Goal: Information Seeking & Learning: Learn about a topic

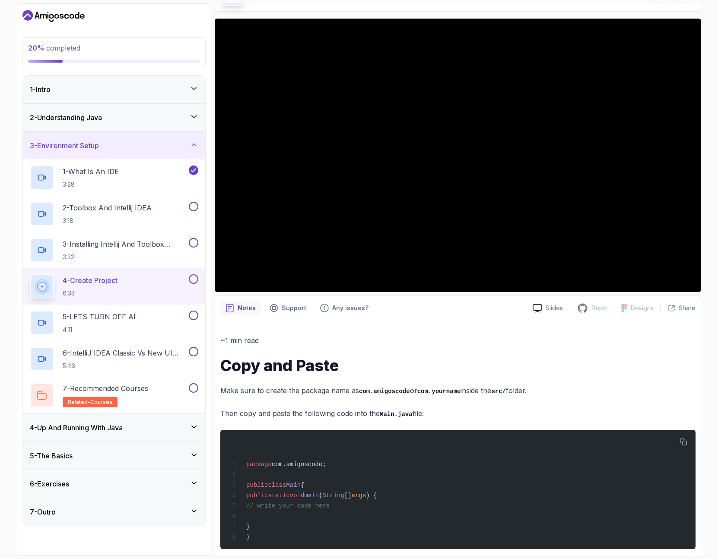
scroll to position [69, 0]
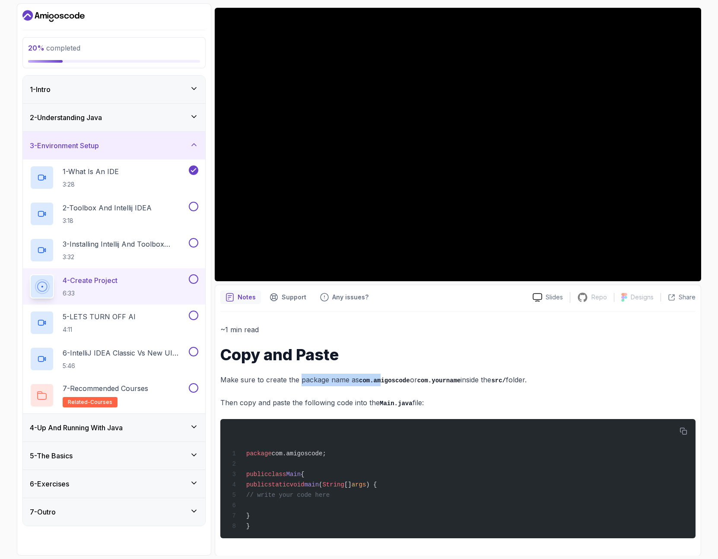
drag, startPoint x: 300, startPoint y: 378, endPoint x: 381, endPoint y: 380, distance: 81.2
click at [381, 380] on p "Make sure to create the package name as com.amigoscode or com.yourname inside t…" at bounding box center [457, 380] width 475 height 13
click at [427, 380] on code "com.yourname" at bounding box center [439, 380] width 44 height 7
drag, startPoint x: 446, startPoint y: 380, endPoint x: 502, endPoint y: 380, distance: 55.7
click at [502, 380] on p "Make sure to create the package name as com.amigoscode or com.yourname inside t…" at bounding box center [457, 380] width 475 height 13
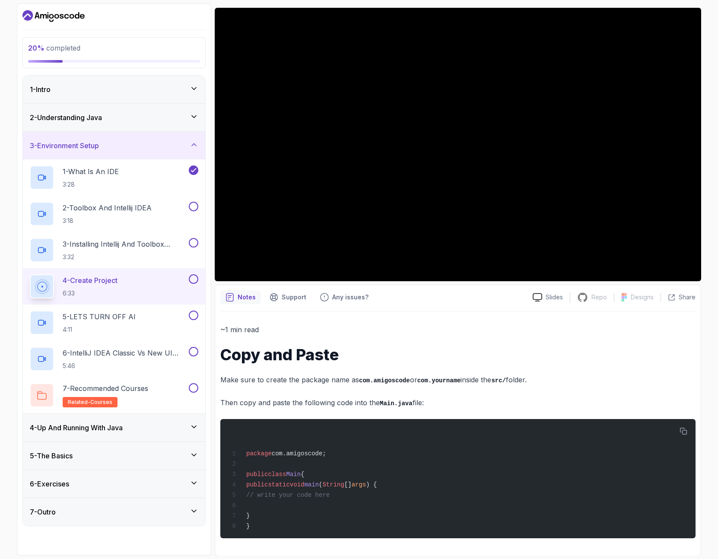
click at [506, 380] on code "src/" at bounding box center [498, 380] width 15 height 7
click at [551, 380] on p "Make sure to create the package name as com.amigoscode or com.yourname inside t…" at bounding box center [457, 380] width 475 height 13
drag, startPoint x: 299, startPoint y: 401, endPoint x: 379, endPoint y: 401, distance: 79.9
click at [379, 401] on p "Then copy and paste the following code into the Main.java file:" at bounding box center [457, 402] width 475 height 13
drag, startPoint x: 393, startPoint y: 401, endPoint x: 449, endPoint y: 400, distance: 56.1
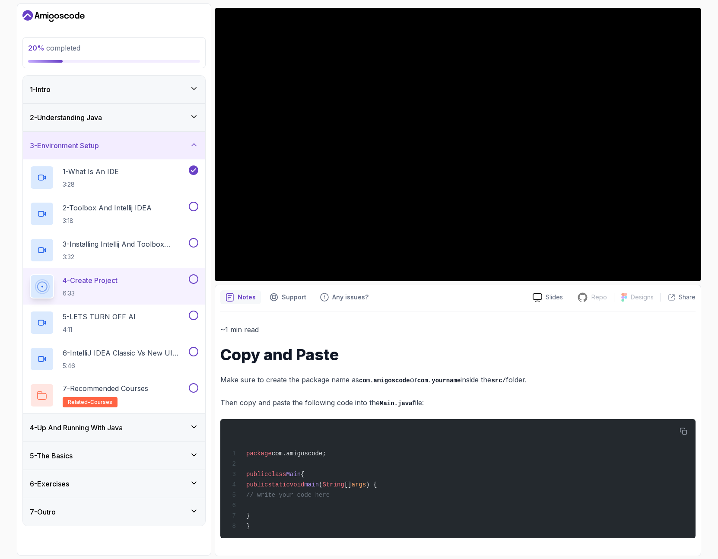
click at [449, 400] on p "Then copy and paste the following code into the Main.java file:" at bounding box center [457, 402] width 475 height 13
click at [450, 400] on p "Then copy and paste the following code into the Main.java file:" at bounding box center [457, 402] width 475 height 13
drag, startPoint x: 249, startPoint y: 399, endPoint x: 387, endPoint y: 399, distance: 138.2
click at [386, 399] on p "Then copy and paste the following code into the Main.java file:" at bounding box center [457, 402] width 475 height 13
drag, startPoint x: 350, startPoint y: 402, endPoint x: 439, endPoint y: 403, distance: 89.0
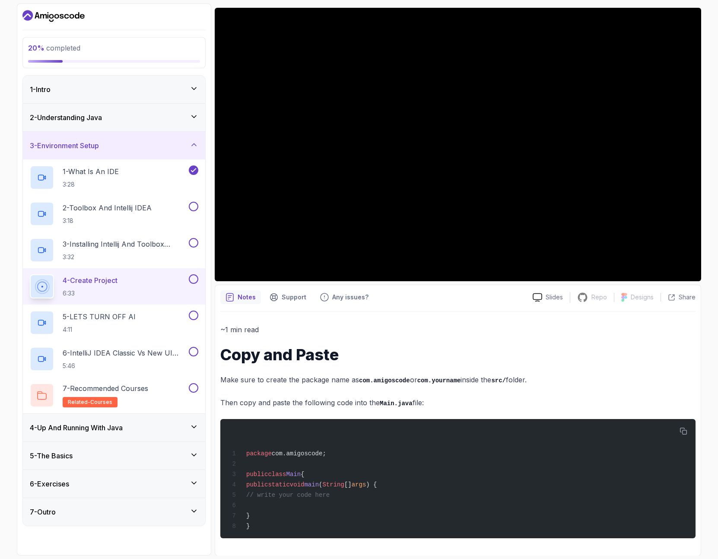
click at [434, 403] on p "Then copy and paste the following code into the Main.java file:" at bounding box center [457, 402] width 475 height 13
click at [439, 403] on p "Then copy and paste the following code into the Main.java file:" at bounding box center [457, 402] width 475 height 13
drag, startPoint x: 251, startPoint y: 353, endPoint x: 366, endPoint y: 353, distance: 114.4
click at [366, 353] on h1 "Copy and Paste" at bounding box center [457, 354] width 475 height 17
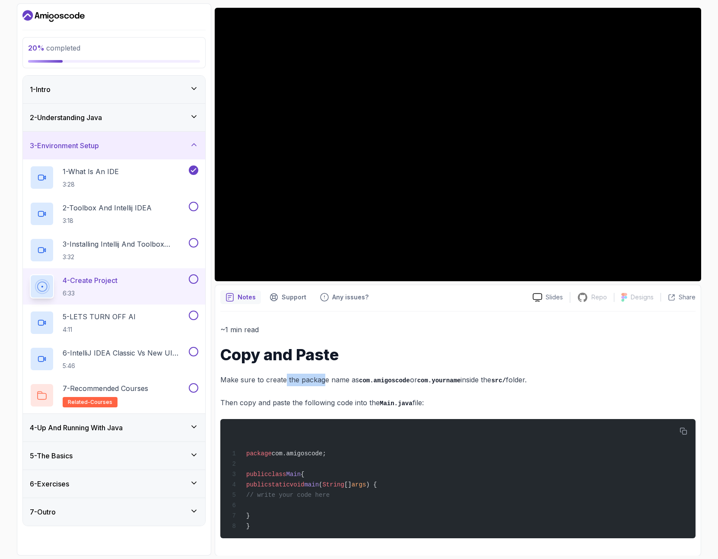
drag, startPoint x: 284, startPoint y: 383, endPoint x: 323, endPoint y: 385, distance: 39.3
click at [323, 385] on p "Make sure to create the package name as com.amigoscode or com.yourname inside t…" at bounding box center [457, 380] width 475 height 13
drag, startPoint x: 345, startPoint y: 382, endPoint x: 368, endPoint y: 382, distance: 22.5
click at [368, 382] on p "Make sure to create the package name as com.amigoscode or com.yourname inside t…" at bounding box center [457, 380] width 475 height 13
drag, startPoint x: 420, startPoint y: 381, endPoint x: 455, endPoint y: 381, distance: 35.4
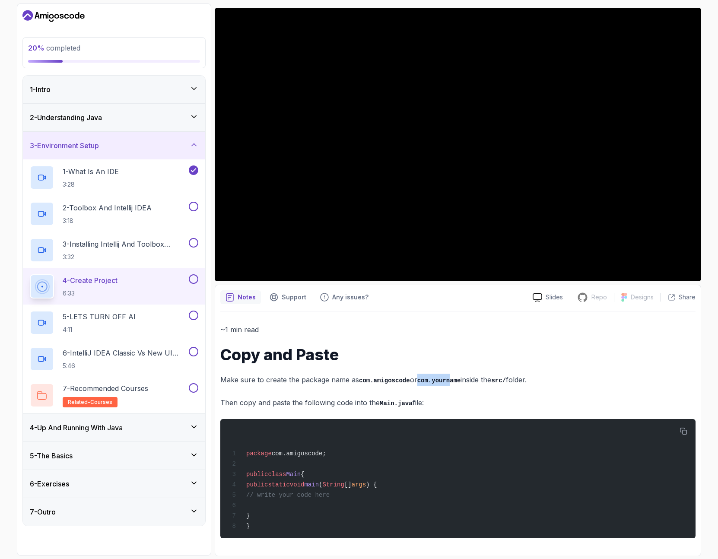
click at [454, 381] on code "com.yourname" at bounding box center [439, 380] width 44 height 7
click at [457, 381] on code "com.yourname" at bounding box center [439, 380] width 44 height 7
drag, startPoint x: 483, startPoint y: 381, endPoint x: 549, endPoint y: 381, distance: 65.6
click at [543, 381] on p "Make sure to create the package name as com.amigoscode or com.yourname inside t…" at bounding box center [457, 380] width 475 height 13
click at [549, 381] on p "Make sure to create the package name as com.amigoscode or com.yourname inside t…" at bounding box center [457, 380] width 475 height 13
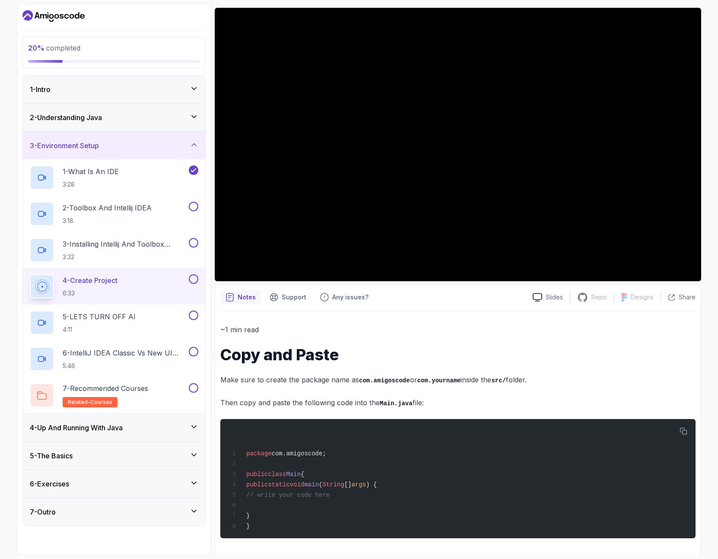
drag, startPoint x: 536, startPoint y: 381, endPoint x: 353, endPoint y: 374, distance: 182.8
click at [353, 374] on p "Make sure to create the package name as com.amigoscode or com.yourname inside t…" at bounding box center [457, 380] width 475 height 13
drag, startPoint x: 300, startPoint y: 399, endPoint x: 468, endPoint y: 402, distance: 167.6
click at [455, 402] on p "Then copy and paste the following code into the Main.java file:" at bounding box center [457, 402] width 475 height 13
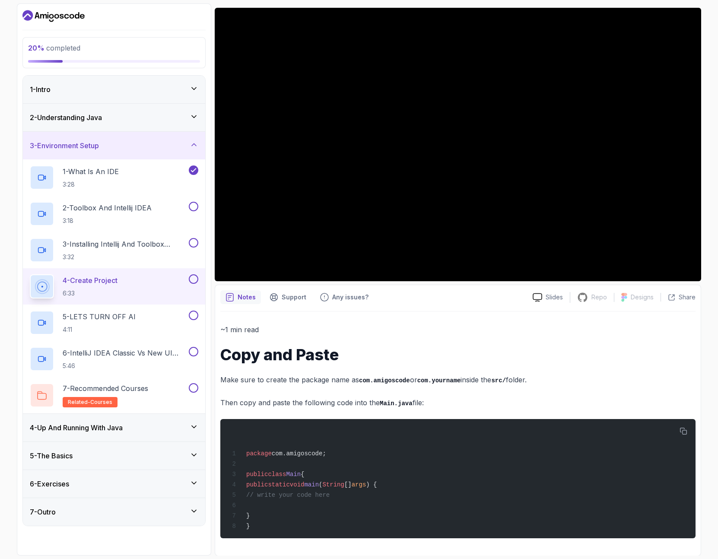
click at [468, 402] on p "Then copy and paste the following code into the Main.java file:" at bounding box center [457, 402] width 475 height 13
drag, startPoint x: 338, startPoint y: 405, endPoint x: 459, endPoint y: 403, distance: 120.9
click at [451, 404] on p "Then copy and paste the following code into the Main.java file:" at bounding box center [457, 402] width 475 height 13
click at [464, 403] on p "Then copy and paste the following code into the Main.java file:" at bounding box center [457, 402] width 475 height 13
drag, startPoint x: 368, startPoint y: 380, endPoint x: 415, endPoint y: 383, distance: 48.0
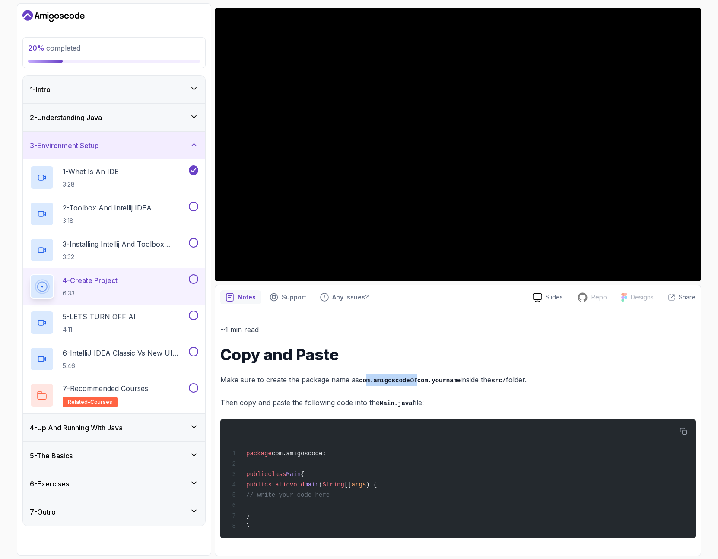
click at [415, 383] on p "Make sure to create the package name as com.amigoscode or com.yourname inside t…" at bounding box center [457, 380] width 475 height 13
drag, startPoint x: 425, startPoint y: 382, endPoint x: 440, endPoint y: 382, distance: 16.0
click at [429, 382] on code "com.yourname" at bounding box center [439, 380] width 44 height 7
drag, startPoint x: 442, startPoint y: 381, endPoint x: 494, endPoint y: 383, distance: 51.8
click at [486, 383] on p "Make sure to create the package name as com.amigoscode or com.yourname inside t…" at bounding box center [457, 380] width 475 height 13
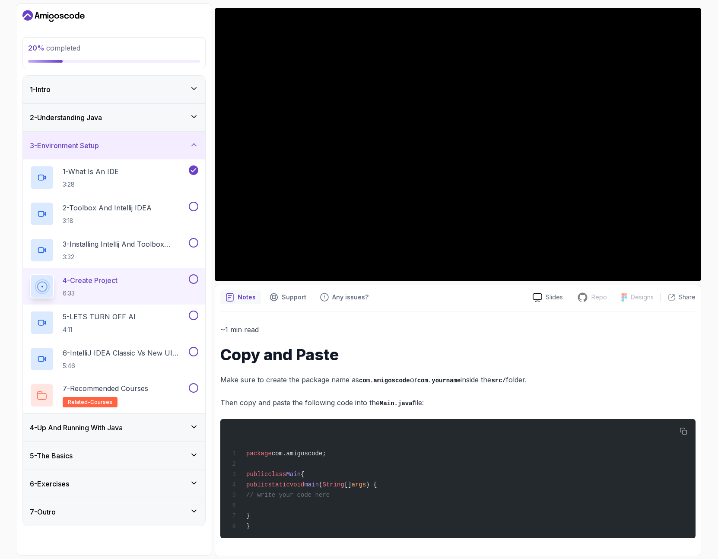
click at [494, 383] on p "Make sure to create the package name as com.amigoscode or com.yourname inside t…" at bounding box center [457, 380] width 475 height 13
drag, startPoint x: 482, startPoint y: 380, endPoint x: 577, endPoint y: 383, distance: 94.6
click at [577, 383] on p "Make sure to create the package name as com.amigoscode or com.yourname inside t…" at bounding box center [457, 380] width 475 height 13
click at [170, 428] on div "4 - Up And Running With Java" at bounding box center [114, 427] width 168 height 10
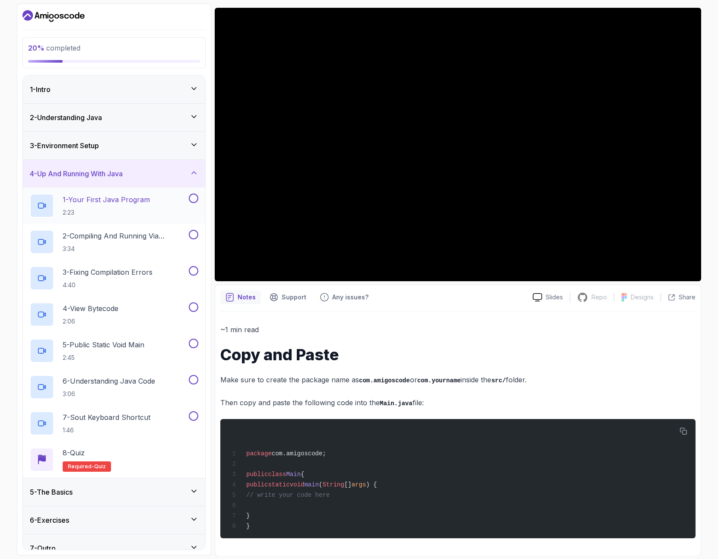
click at [152, 197] on div "1 - Your First Java Program 2:23" at bounding box center [108, 205] width 157 height 24
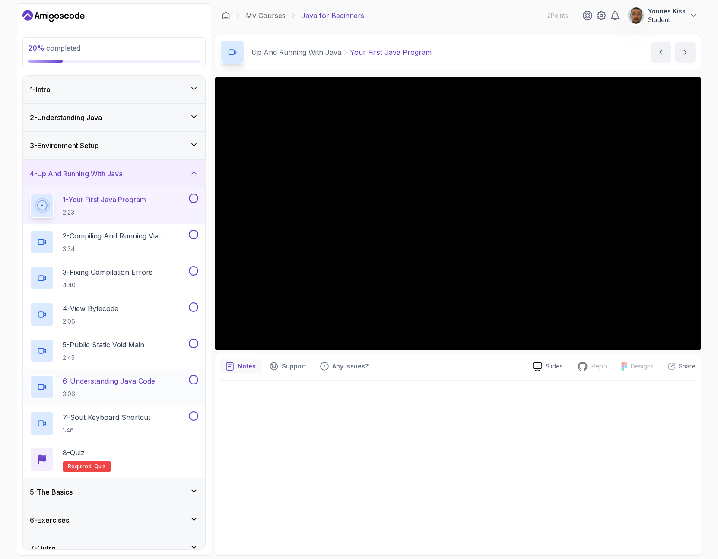
scroll to position [13, 0]
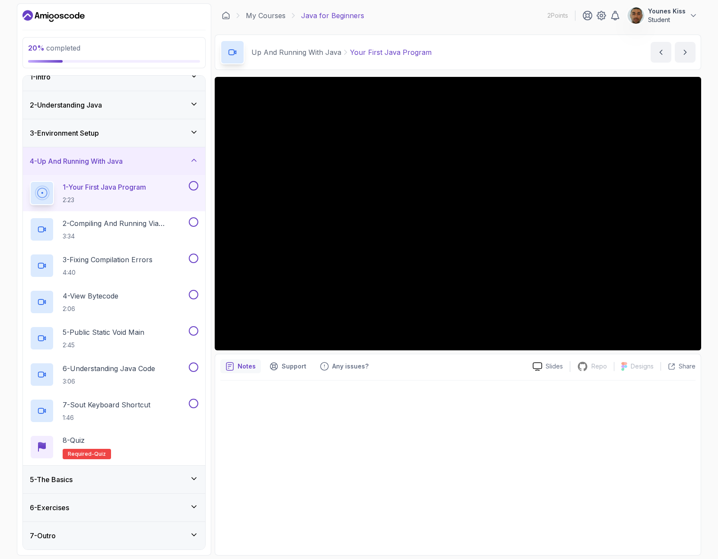
click at [86, 485] on div "5 - The Basics" at bounding box center [114, 480] width 182 height 28
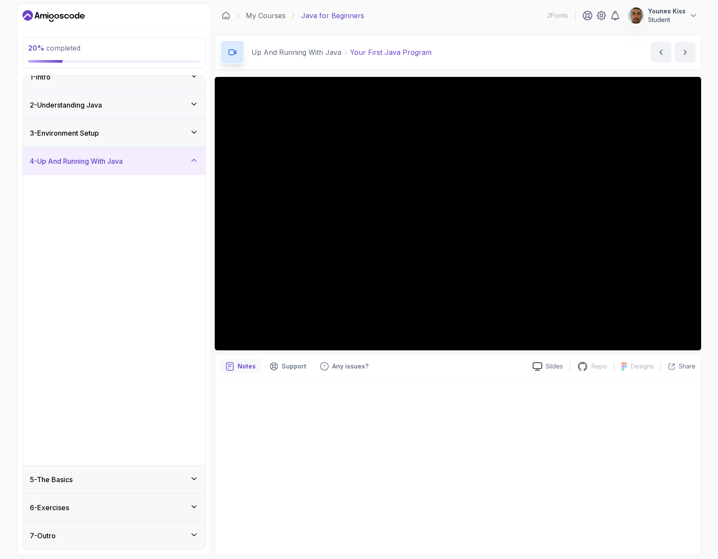
scroll to position [0, 0]
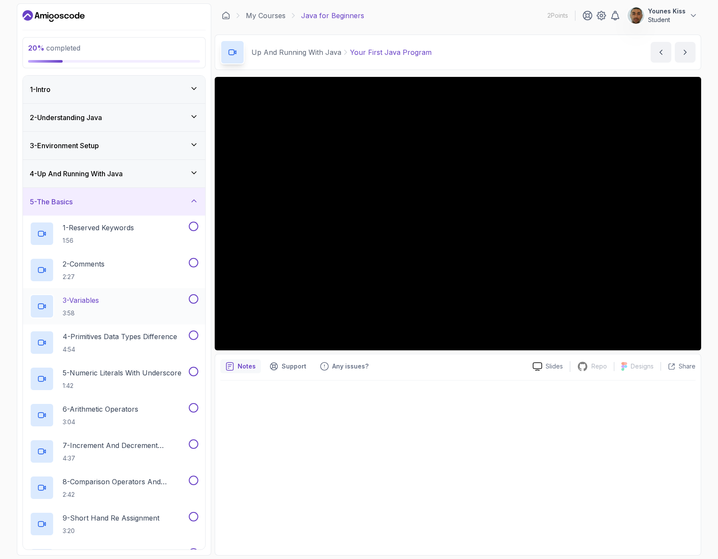
click at [110, 301] on div "3 - Variables 3:58" at bounding box center [108, 306] width 157 height 24
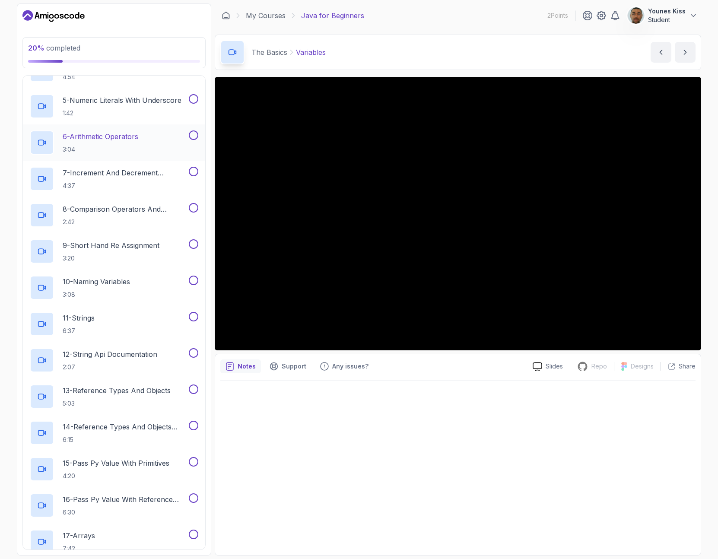
scroll to position [448, 0]
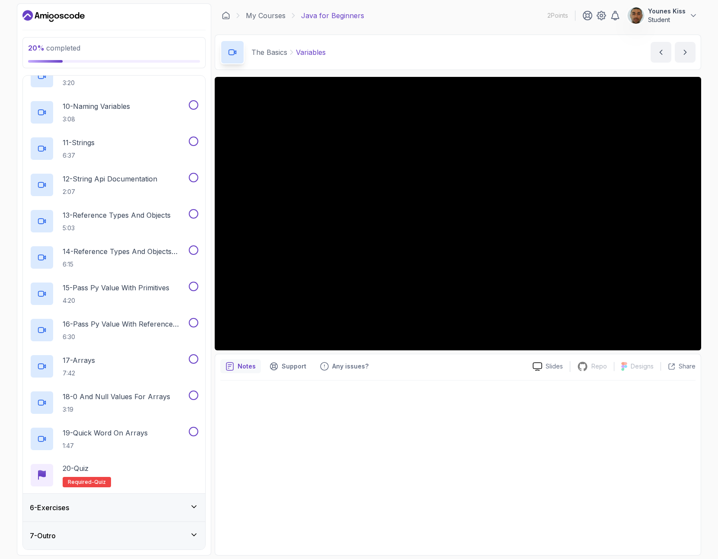
click at [169, 504] on div "6 - Exercises" at bounding box center [114, 507] width 168 height 10
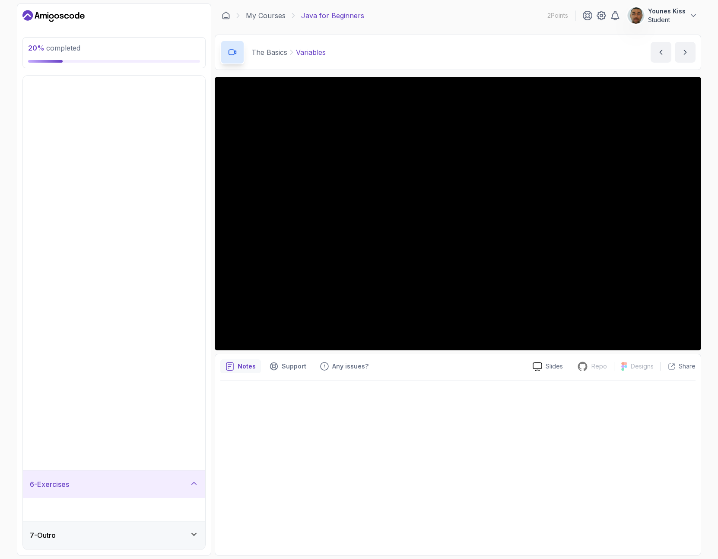
scroll to position [0, 0]
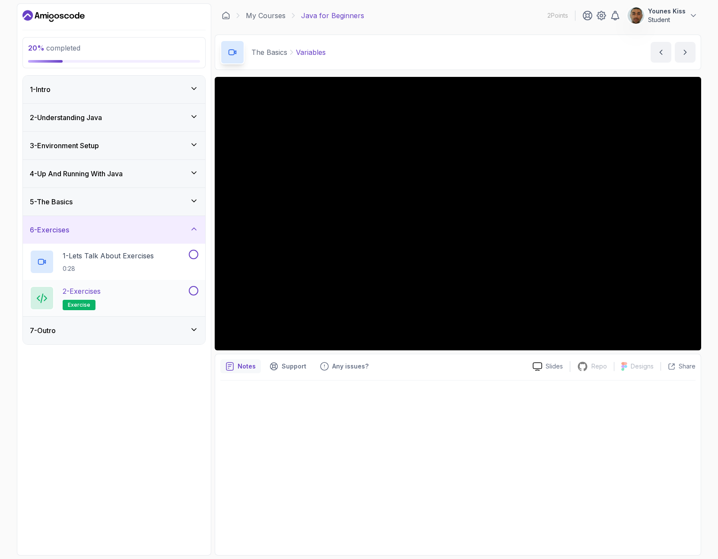
click at [142, 299] on div "2 - Exercises exercise" at bounding box center [108, 298] width 157 height 24
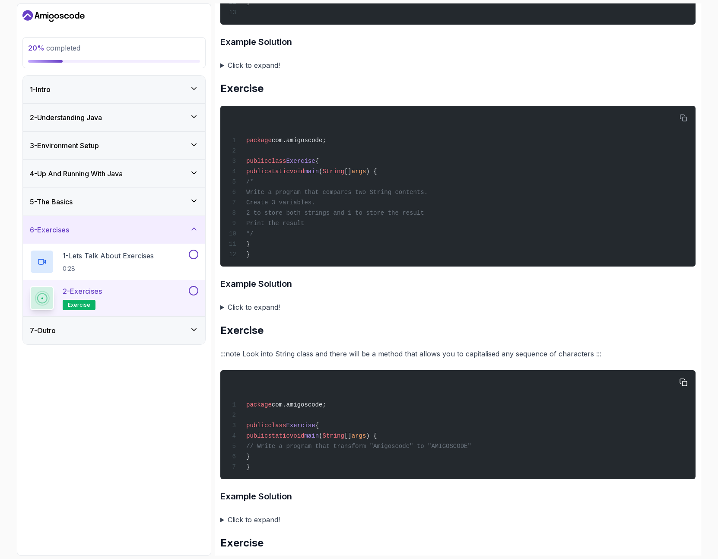
scroll to position [859, 0]
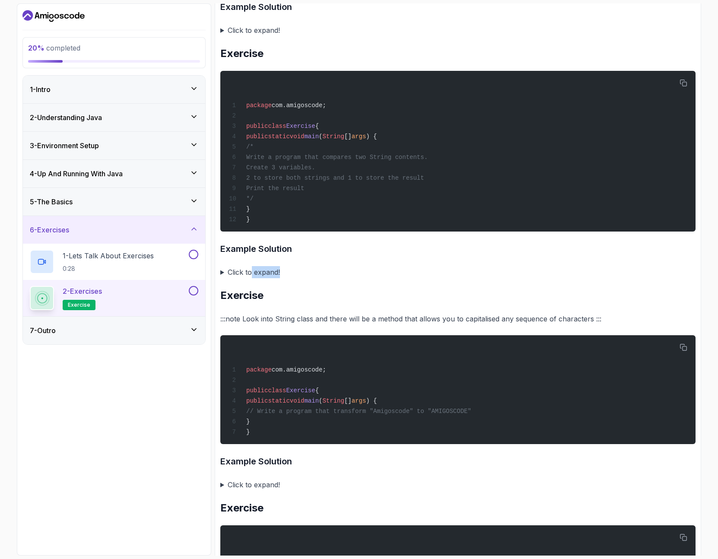
drag, startPoint x: 252, startPoint y: 270, endPoint x: 287, endPoint y: 271, distance: 35.0
click at [287, 271] on summary "Click to expand!" at bounding box center [457, 272] width 475 height 12
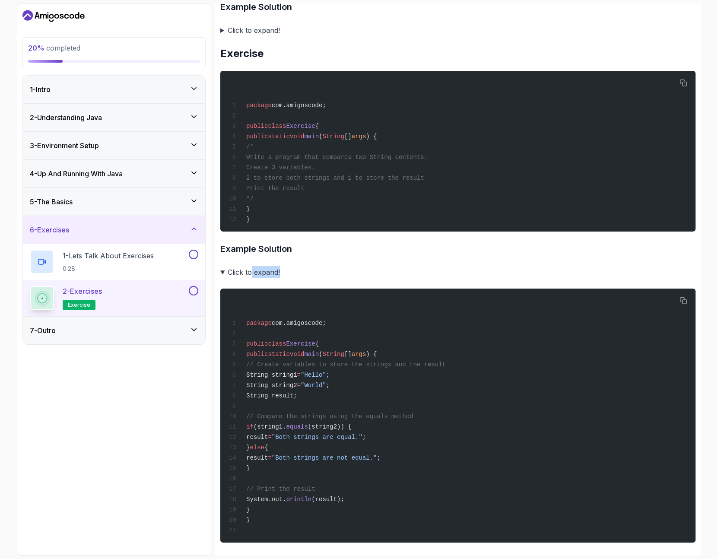
click at [296, 270] on summary "Click to expand!" at bounding box center [457, 272] width 475 height 12
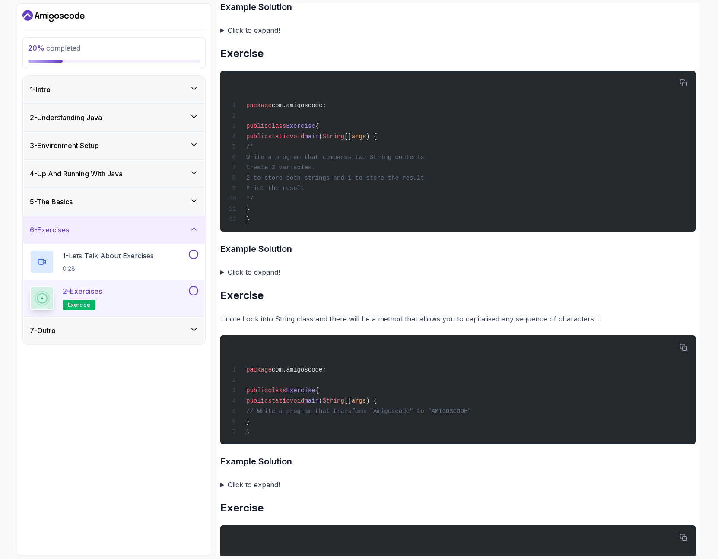
click at [270, 273] on summary "Click to expand!" at bounding box center [457, 272] width 475 height 12
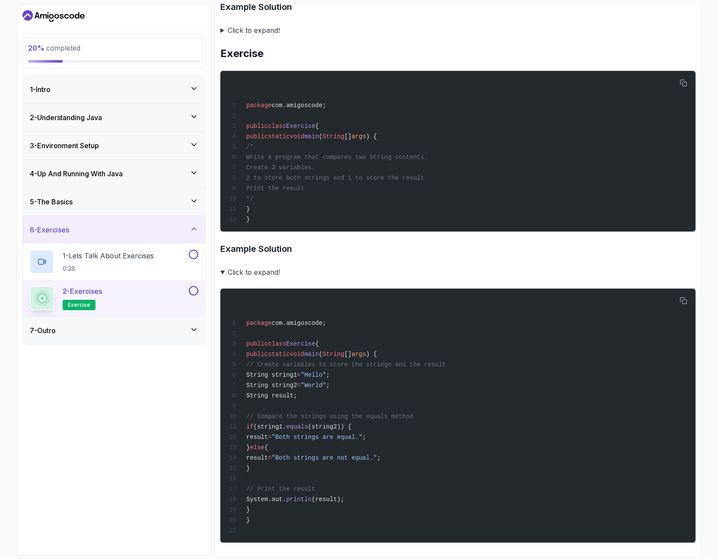
click at [266, 269] on summary "Click to expand!" at bounding box center [457, 272] width 475 height 12
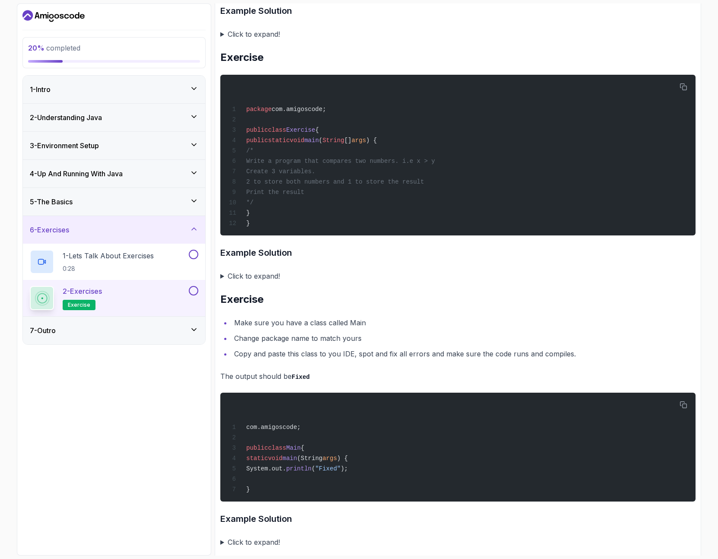
scroll to position [1544, 0]
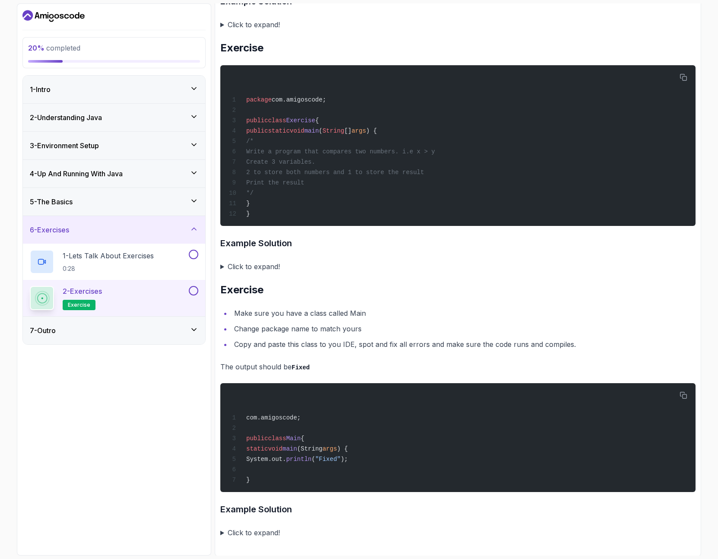
drag, startPoint x: 287, startPoint y: 328, endPoint x: 363, endPoint y: 327, distance: 76.0
click at [356, 328] on li "Change package name to match yours" at bounding box center [463, 329] width 464 height 12
click at [363, 327] on li "Change package name to match yours" at bounding box center [463, 329] width 464 height 12
click at [200, 331] on div "7 - Outro" at bounding box center [114, 331] width 182 height 28
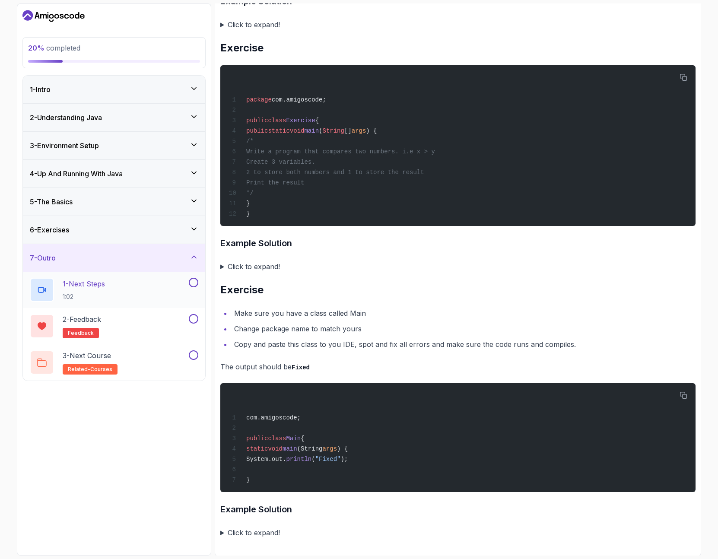
click at [124, 293] on div "1 - Next Steps 1:02" at bounding box center [108, 290] width 157 height 24
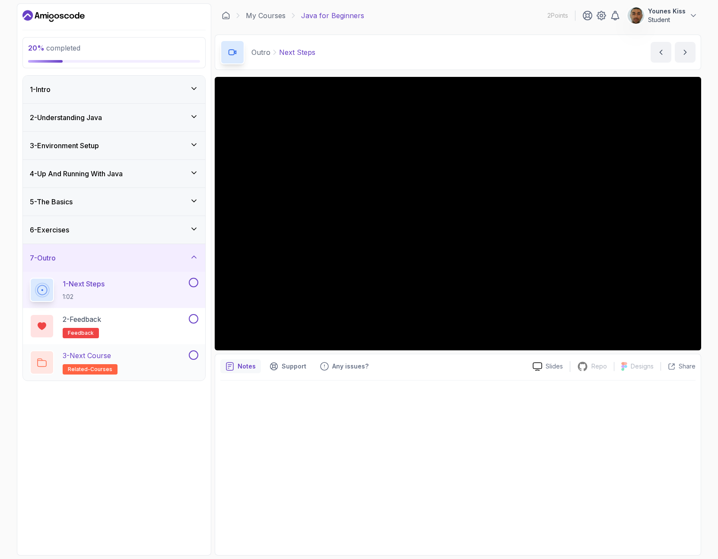
click at [78, 353] on p "3 - Next Course" at bounding box center [87, 355] width 48 height 10
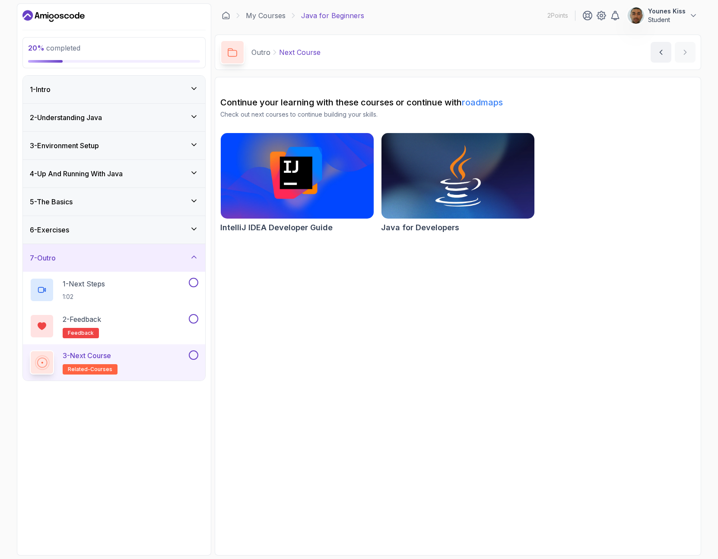
click at [105, 150] on div "3 - Environment Setup" at bounding box center [114, 145] width 168 height 10
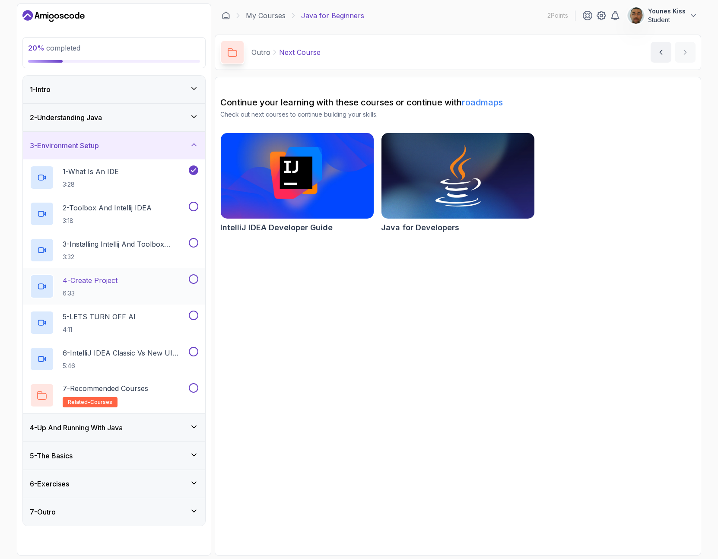
click at [135, 295] on div "4 - Create Project 6:33" at bounding box center [108, 286] width 157 height 24
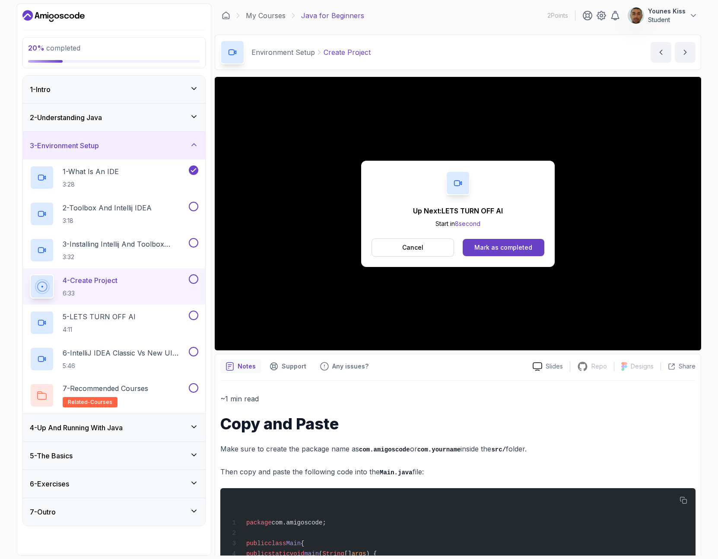
drag, startPoint x: 411, startPoint y: 250, endPoint x: 491, endPoint y: 210, distance: 89.4
click at [525, 204] on div "Up Next: LETS TURN OFF AI Start in 8 second Cancel Mark as completed" at bounding box center [457, 214] width 193 height 106
click at [430, 249] on button "Cancel" at bounding box center [412, 247] width 82 height 18
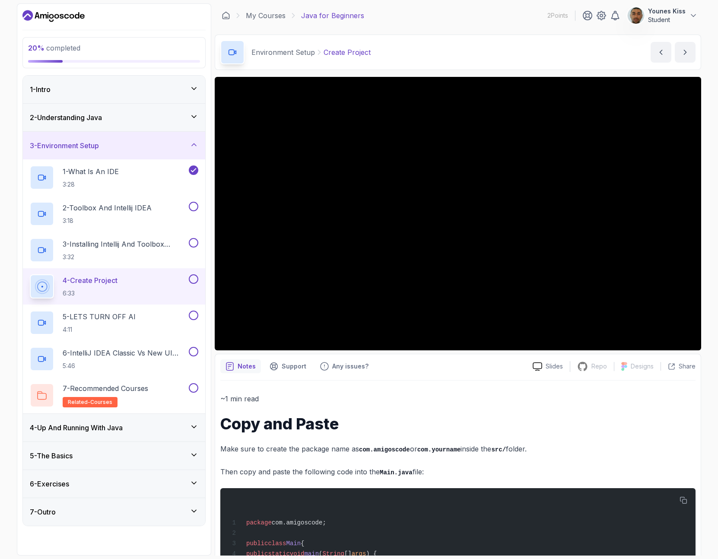
click at [193, 280] on button at bounding box center [194, 279] width 10 height 10
click at [146, 396] on h2 "7 - Recommended Courses related-courses" at bounding box center [106, 395] width 86 height 24
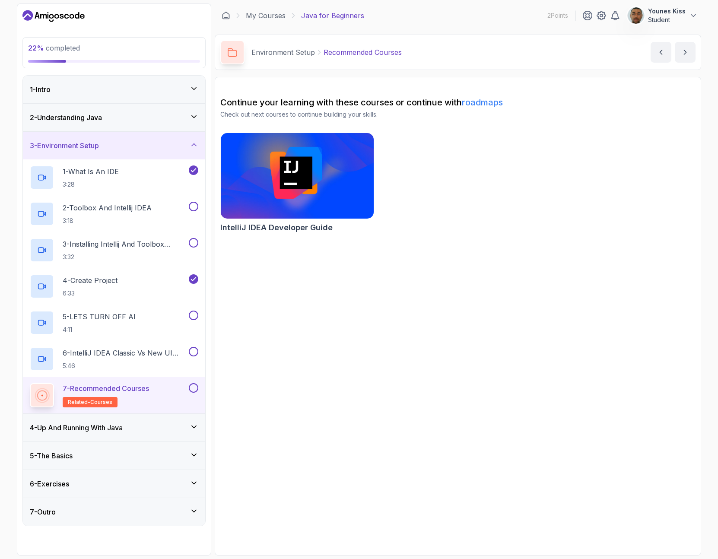
click at [160, 143] on div "3 - Environment Setup" at bounding box center [114, 145] width 168 height 10
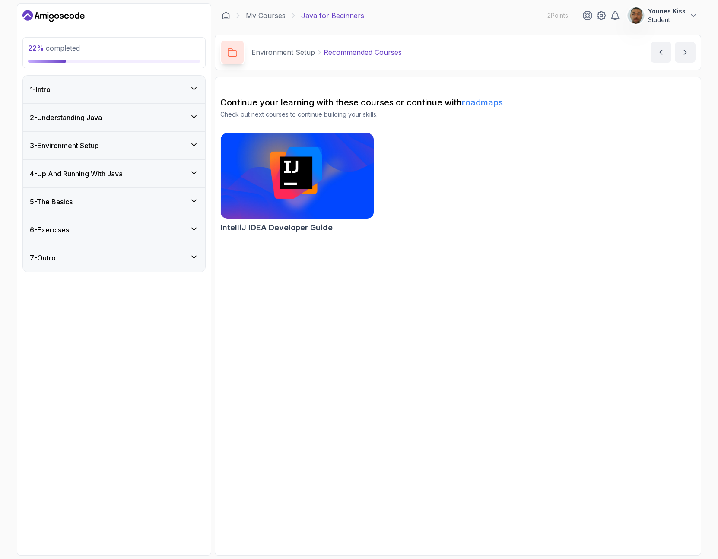
click at [189, 114] on div "2 - Understanding Java" at bounding box center [114, 117] width 168 height 10
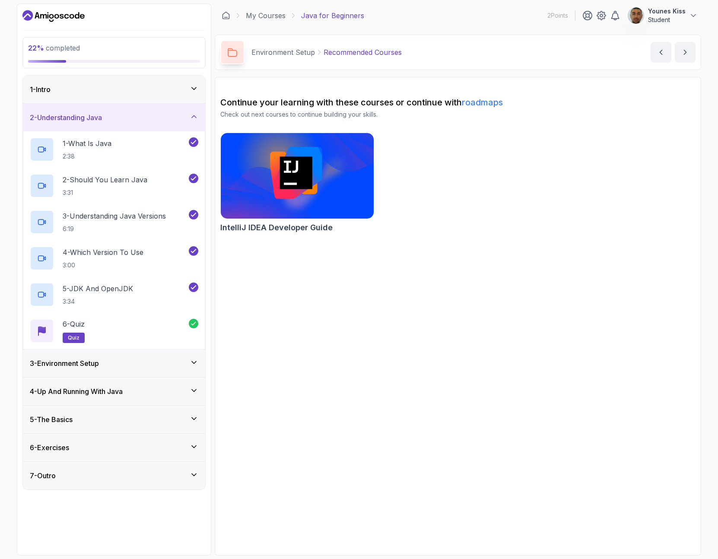
click at [190, 114] on icon at bounding box center [194, 116] width 9 height 9
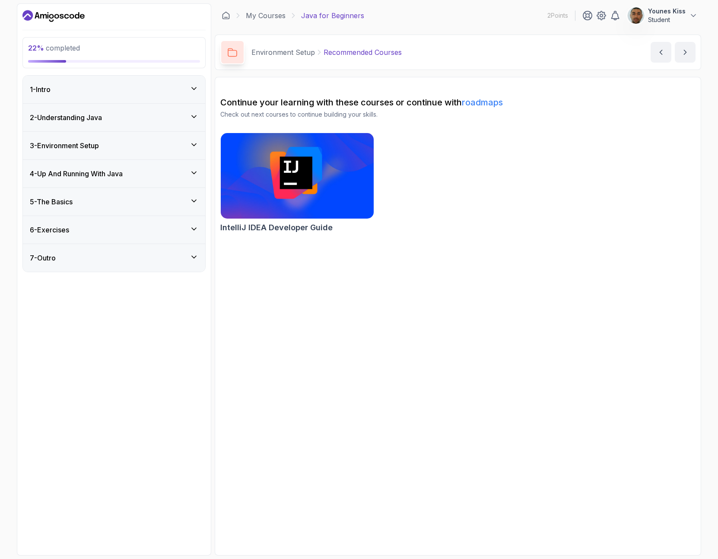
click at [157, 139] on div "3 - Environment Setup" at bounding box center [114, 146] width 182 height 28
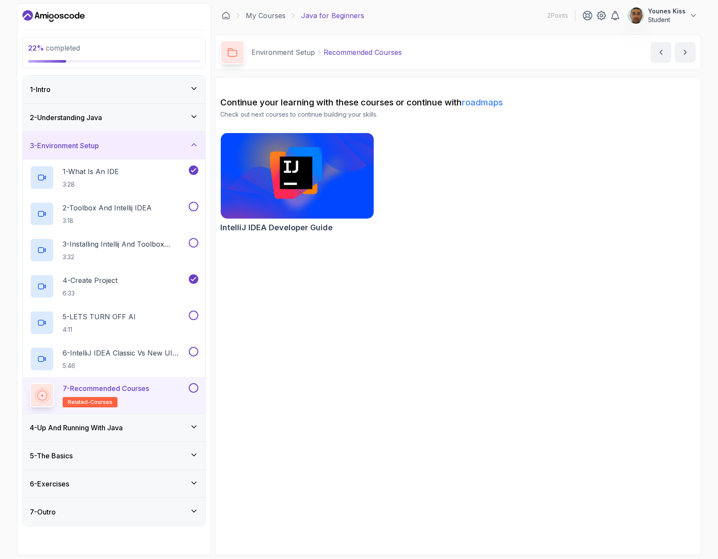
click at [158, 143] on div "3 - Environment Setup" at bounding box center [114, 145] width 168 height 10
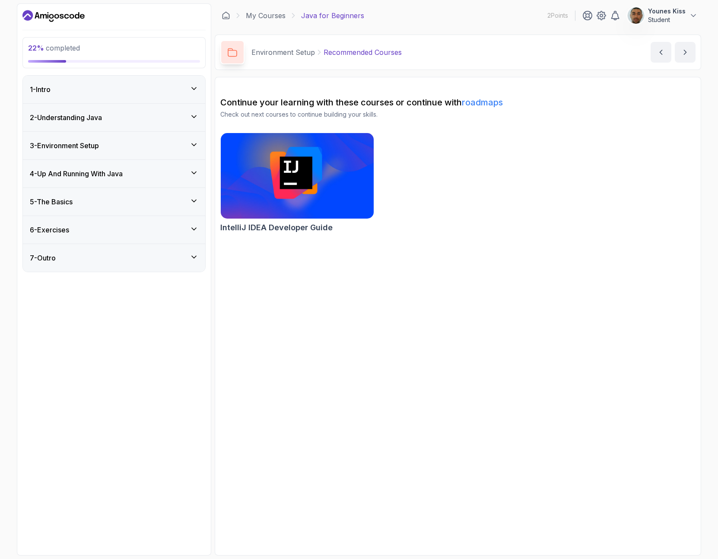
click at [167, 168] on div "4 - Up And Running With Java" at bounding box center [114, 173] width 168 height 10
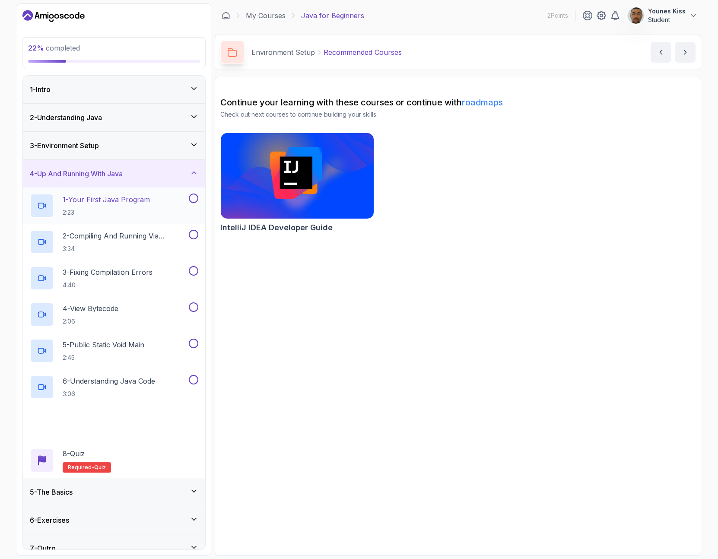
click at [153, 204] on div "1 - Your First Java Program 2:23" at bounding box center [108, 205] width 157 height 24
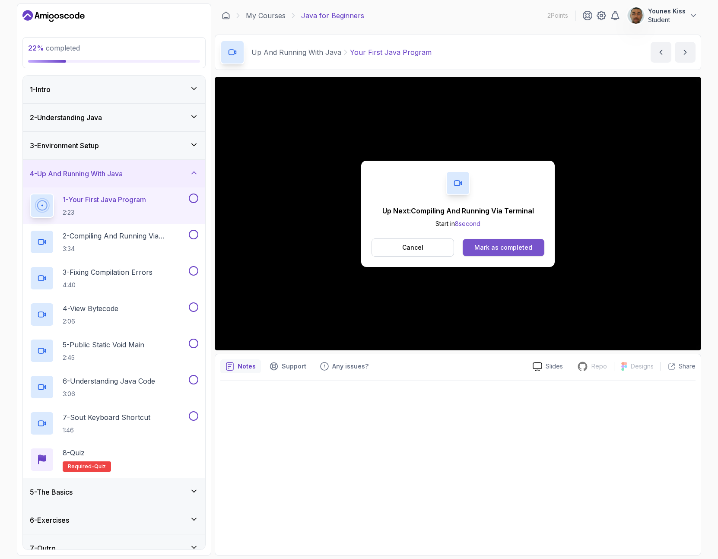
click at [493, 244] on div "Mark as completed" at bounding box center [503, 247] width 58 height 9
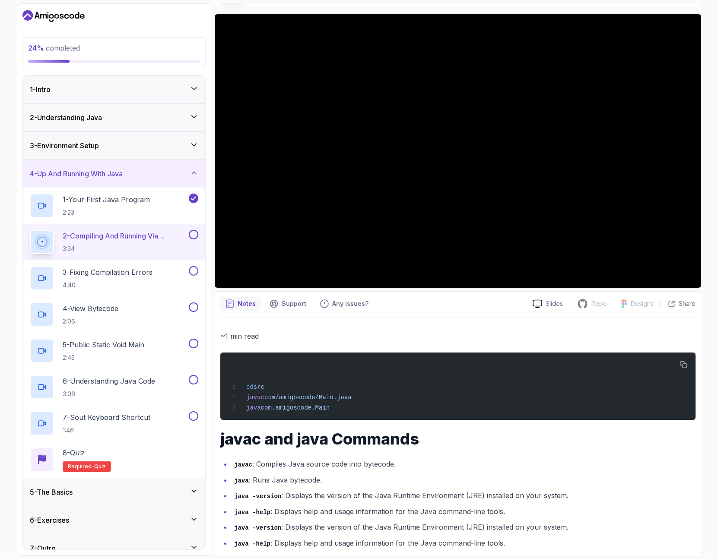
scroll to position [89, 0]
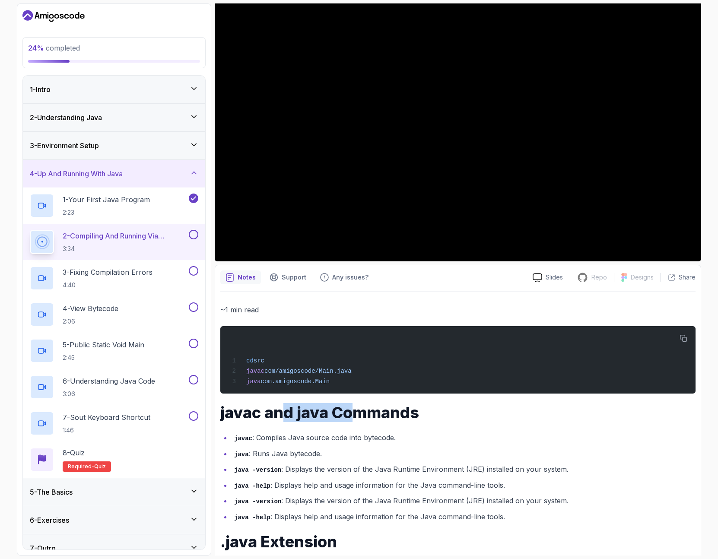
drag, startPoint x: 285, startPoint y: 412, endPoint x: 358, endPoint y: 421, distance: 73.6
click at [358, 421] on h1 "javac and java Commands" at bounding box center [457, 412] width 475 height 17
click at [362, 419] on h1 "javac and java Commands" at bounding box center [457, 412] width 475 height 17
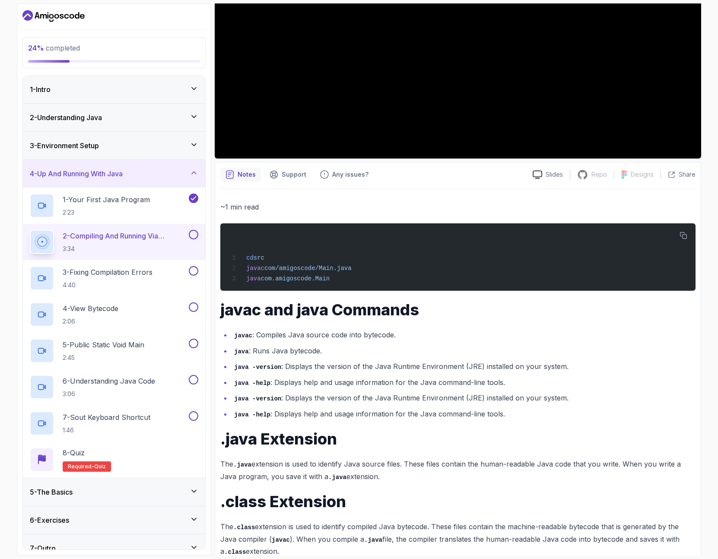
scroll to position [195, 0]
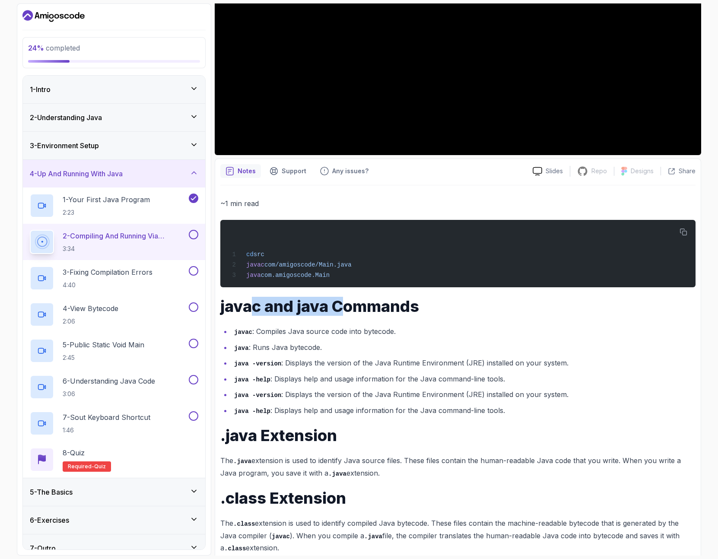
drag, startPoint x: 256, startPoint y: 308, endPoint x: 352, endPoint y: 308, distance: 95.4
click at [346, 308] on h1 "javac and java Commands" at bounding box center [457, 306] width 475 height 17
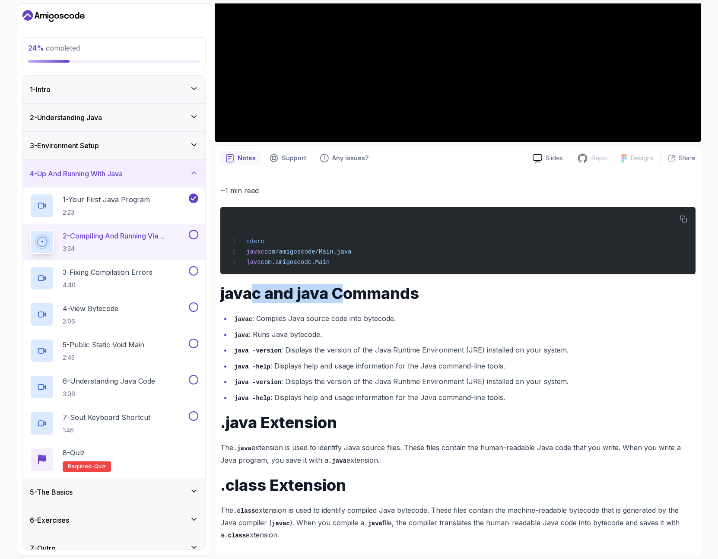
scroll to position [209, 0]
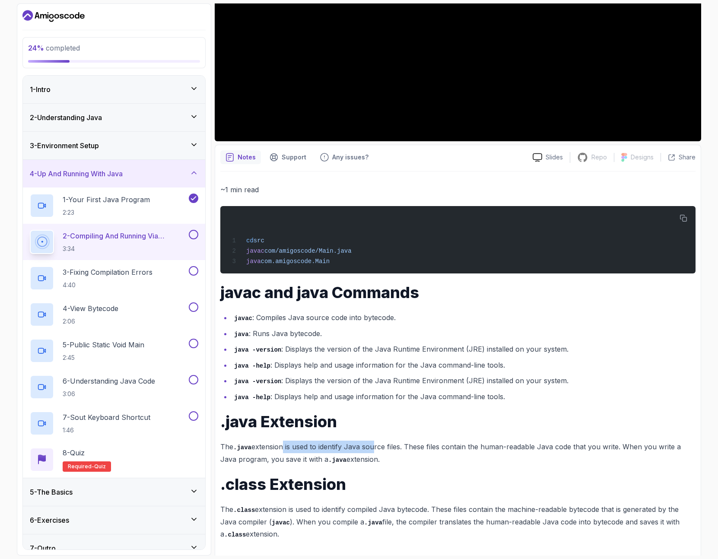
drag, startPoint x: 282, startPoint y: 448, endPoint x: 387, endPoint y: 449, distance: 104.5
click at [372, 449] on p "The .java extension is used to identify Java source files. These files contain …" at bounding box center [457, 452] width 475 height 25
click at [387, 449] on p "The .java extension is used to identify Java source files. These files contain …" at bounding box center [457, 452] width 475 height 25
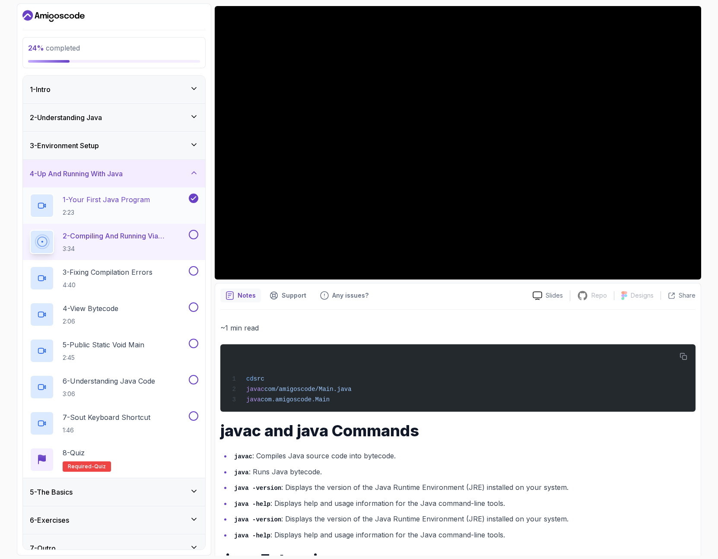
scroll to position [70, 0]
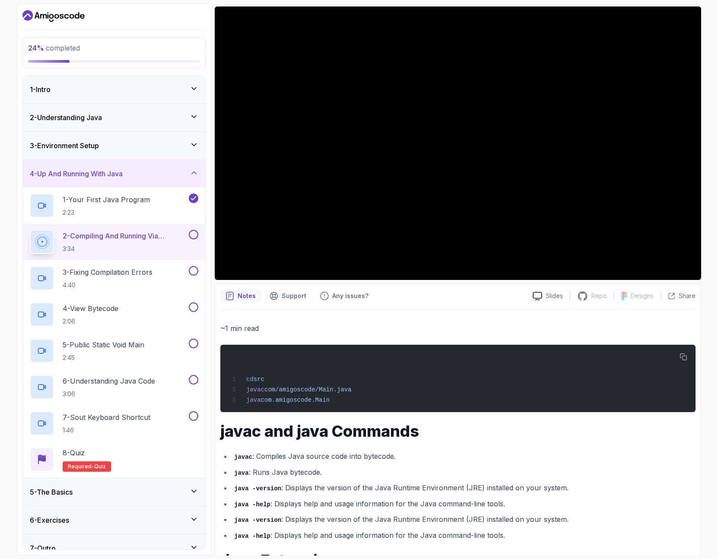
click at [136, 145] on div "3 - Environment Setup" at bounding box center [114, 145] width 168 height 10
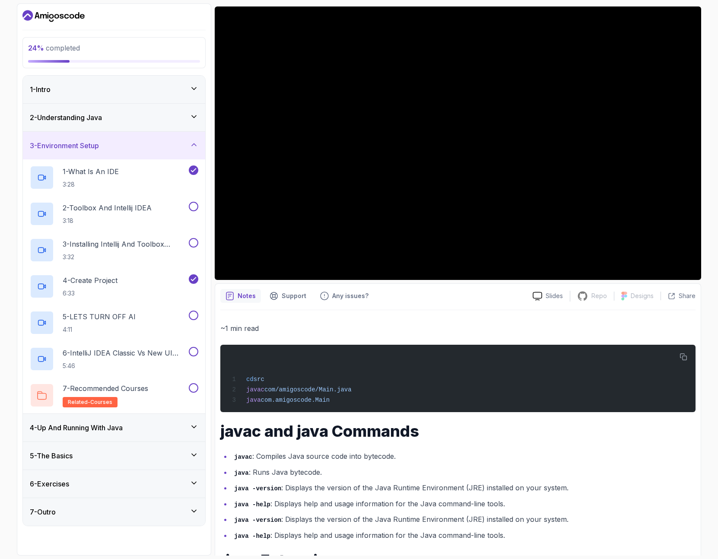
click at [96, 122] on h3 "2 - Understanding Java" at bounding box center [66, 117] width 72 height 10
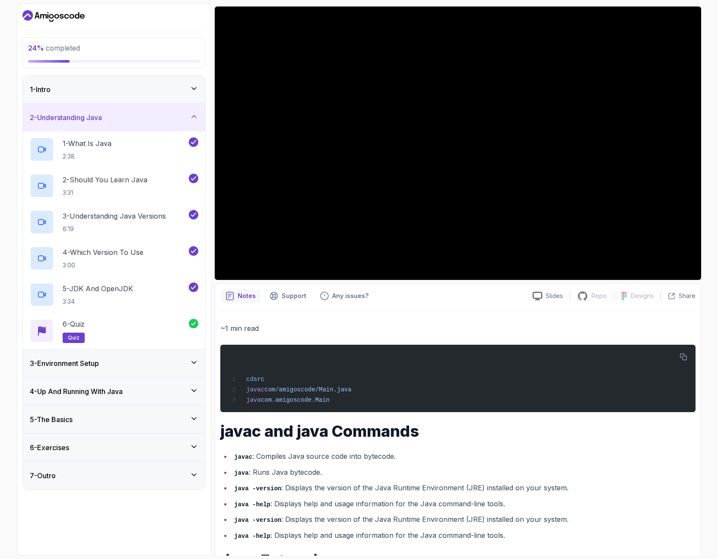
click at [97, 123] on div "2 - Understanding Java" at bounding box center [114, 118] width 182 height 28
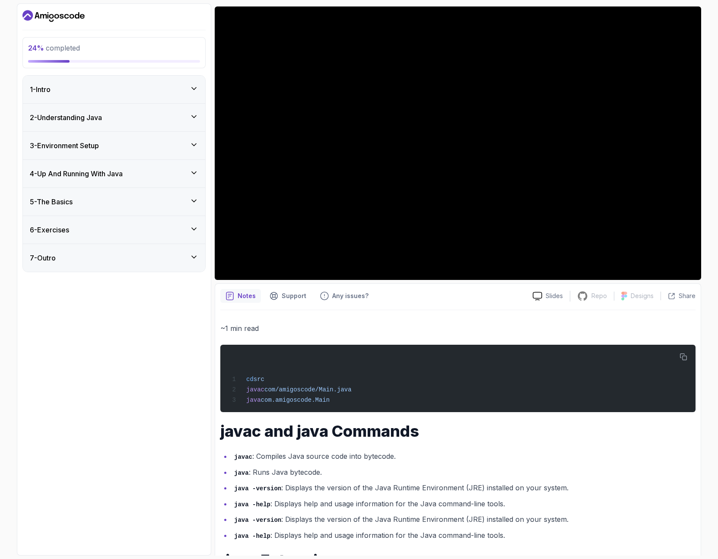
click at [107, 141] on div "3 - Environment Setup" at bounding box center [114, 145] width 168 height 10
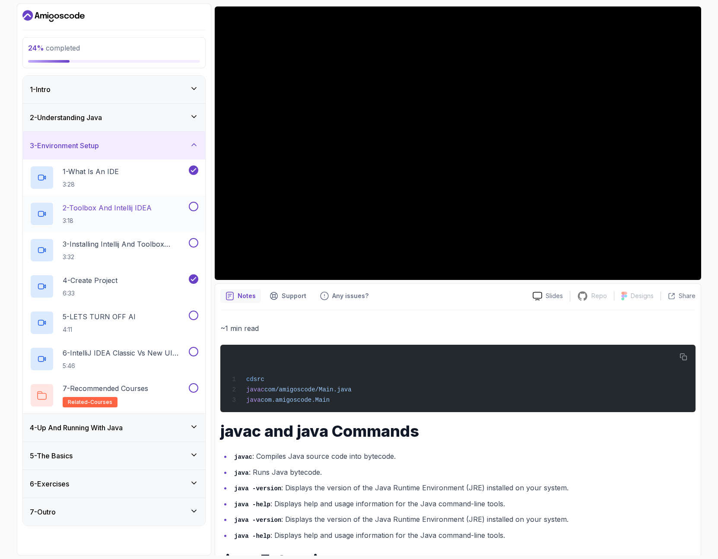
click at [145, 212] on p "2 - Toolbox And Intellij IDEA" at bounding box center [107, 208] width 89 height 10
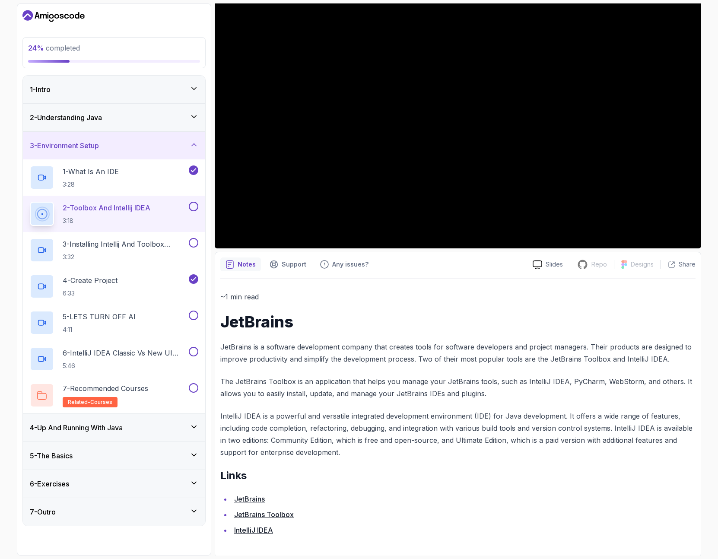
scroll to position [104, 0]
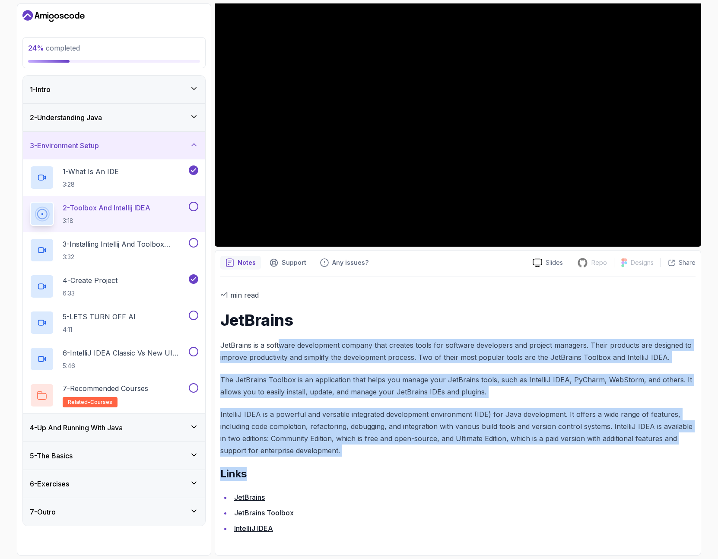
drag, startPoint x: 280, startPoint y: 343, endPoint x: 433, endPoint y: 481, distance: 206.1
click at [433, 481] on div "~1 min read JetBrains JetBrains is a software development company that creates …" at bounding box center [457, 411] width 475 height 245
click at [431, 478] on h2 "Links" at bounding box center [457, 474] width 475 height 14
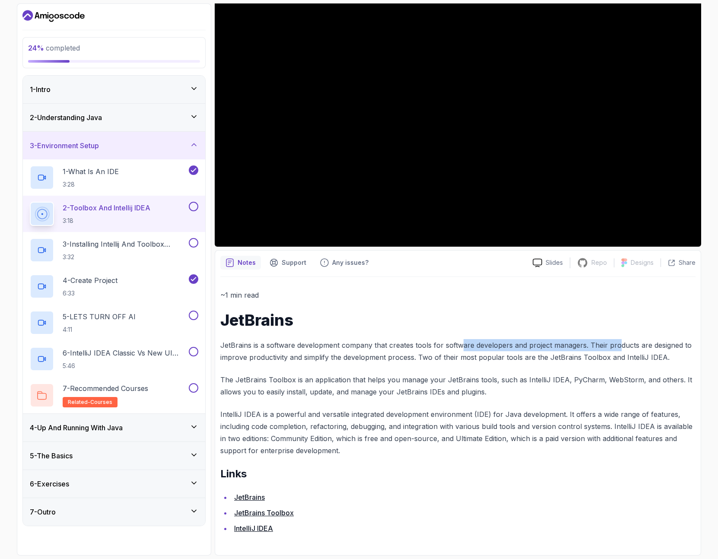
drag, startPoint x: 458, startPoint y: 347, endPoint x: 616, endPoint y: 345, distance: 157.6
click at [616, 345] on p "JetBrains is a software development company that creates tools for software dev…" at bounding box center [457, 351] width 475 height 24
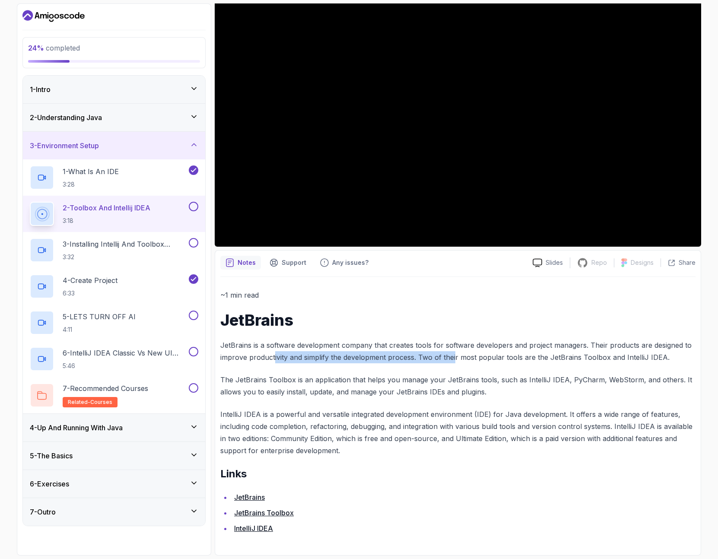
drag, startPoint x: 273, startPoint y: 357, endPoint x: 460, endPoint y: 360, distance: 187.0
click at [459, 360] on p "JetBrains is a software development company that creates tools for software dev…" at bounding box center [457, 351] width 475 height 24
drag, startPoint x: 461, startPoint y: 360, endPoint x: 517, endPoint y: 356, distance: 56.3
click at [465, 360] on p "JetBrains is a software development company that creates tools for software dev…" at bounding box center [457, 351] width 475 height 24
drag, startPoint x: 520, startPoint y: 355, endPoint x: 553, endPoint y: 355, distance: 33.7
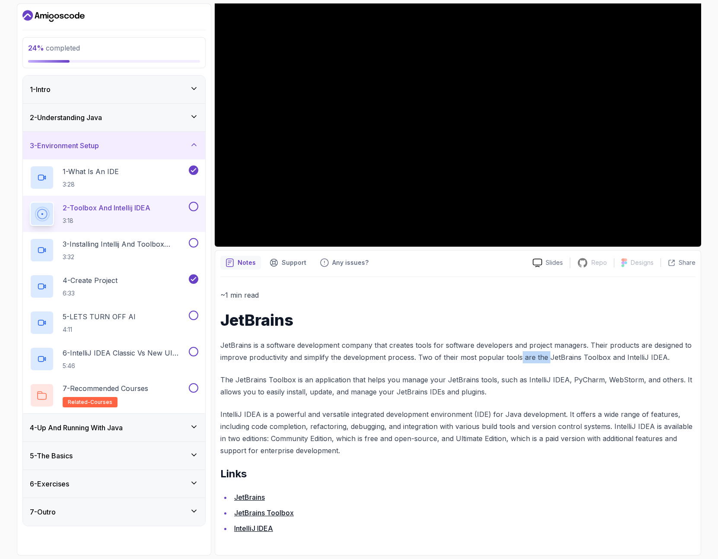
click at [552, 355] on p "JetBrains is a software development company that creates tools for software dev…" at bounding box center [457, 351] width 475 height 24
click at [553, 355] on p "JetBrains is a software development company that creates tools for software dev…" at bounding box center [457, 351] width 475 height 24
click at [417, 388] on p "The JetBrains Toolbox is an application that helps you manage your JetBrains to…" at bounding box center [457, 386] width 475 height 24
click at [264, 434] on p "IntelliJ IDEA is a powerful and versatile integrated development environment (I…" at bounding box center [457, 432] width 475 height 48
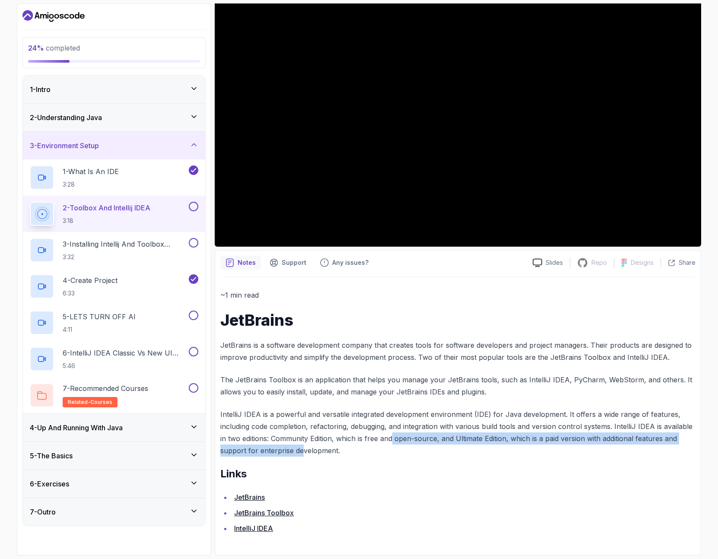
drag, startPoint x: 303, startPoint y: 447, endPoint x: 395, endPoint y: 441, distance: 92.1
click at [393, 441] on p "IntelliJ IDEA is a powerful and versatile integrated development environment (I…" at bounding box center [457, 432] width 475 height 48
click at [395, 441] on p "IntelliJ IDEA is a powerful and versatile integrated development environment (I…" at bounding box center [457, 432] width 475 height 48
drag, startPoint x: 498, startPoint y: 441, endPoint x: 630, endPoint y: 441, distance: 131.3
click at [607, 444] on p "IntelliJ IDEA is a powerful and versatile integrated development environment (I…" at bounding box center [457, 432] width 475 height 48
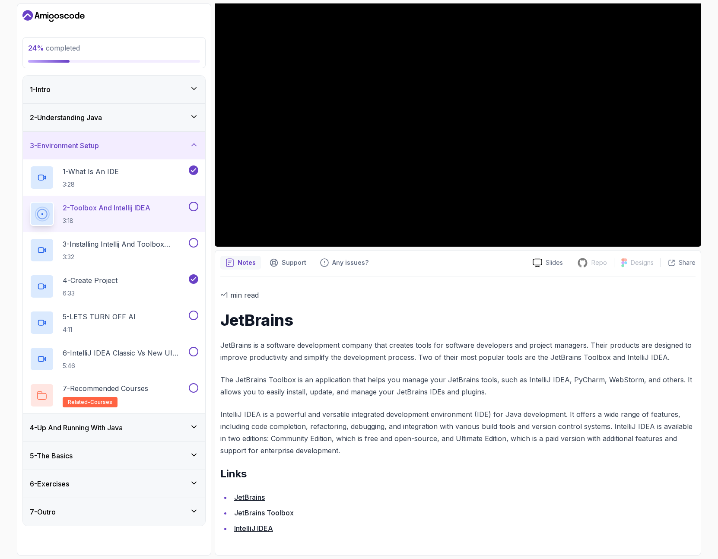
drag, startPoint x: 630, startPoint y: 441, endPoint x: 425, endPoint y: 438, distance: 204.3
click at [629, 441] on p "IntelliJ IDEA is a powerful and versatile integrated development environment (I…" at bounding box center [457, 432] width 475 height 48
drag, startPoint x: 413, startPoint y: 440, endPoint x: 584, endPoint y: 443, distance: 170.6
click at [584, 443] on p "IntelliJ IDEA is a powerful and versatile integrated development environment (I…" at bounding box center [457, 432] width 475 height 48
click at [590, 443] on p "IntelliJ IDEA is a powerful and versatile integrated development environment (I…" at bounding box center [457, 432] width 475 height 48
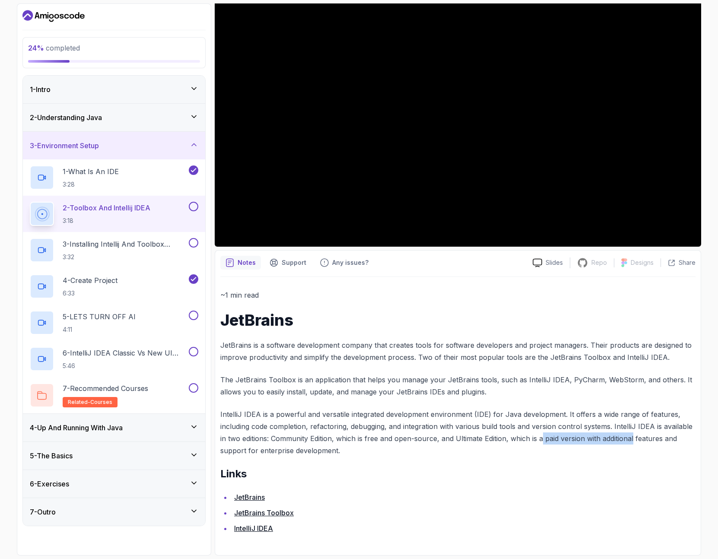
drag, startPoint x: 634, startPoint y: 440, endPoint x: 541, endPoint y: 439, distance: 92.9
click at [542, 439] on p "IntelliJ IDEA is a powerful and versatile integrated development environment (I…" at bounding box center [457, 432] width 475 height 48
click at [364, 453] on p "IntelliJ IDEA is a powerful and versatile integrated development environment (I…" at bounding box center [457, 432] width 475 height 48
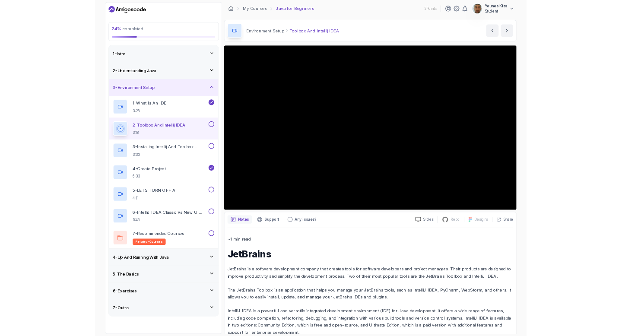
scroll to position [0, 0]
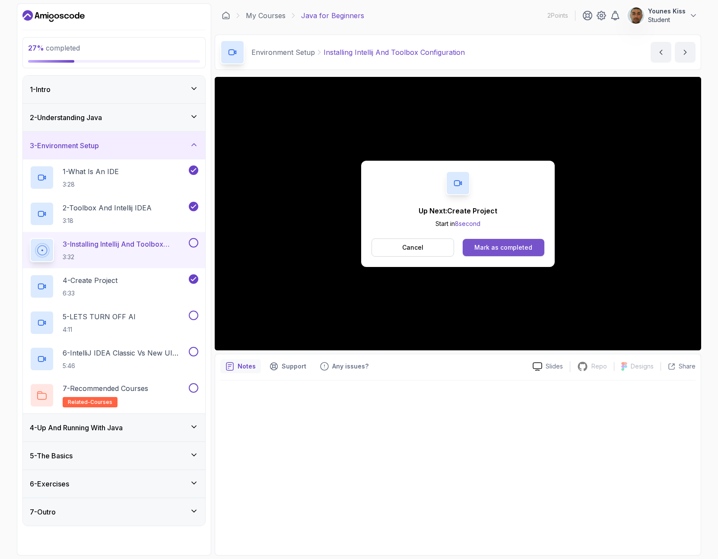
click at [529, 252] on button "Mark as completed" at bounding box center [504, 247] width 82 height 17
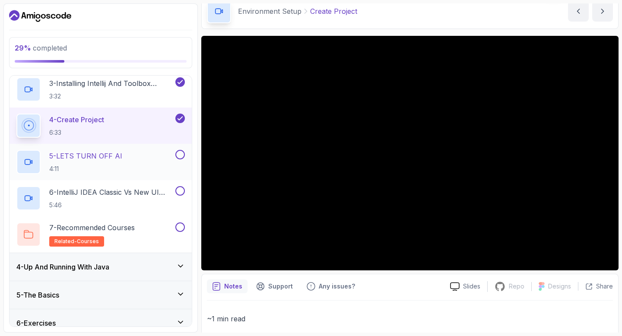
scroll to position [160, 0]
click at [110, 148] on div "5 - LETS TURN OFF AI 4:11" at bounding box center [101, 163] width 182 height 36
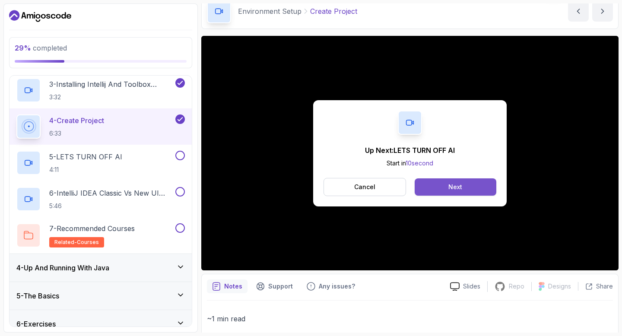
click at [443, 190] on button "Next" at bounding box center [456, 186] width 82 height 17
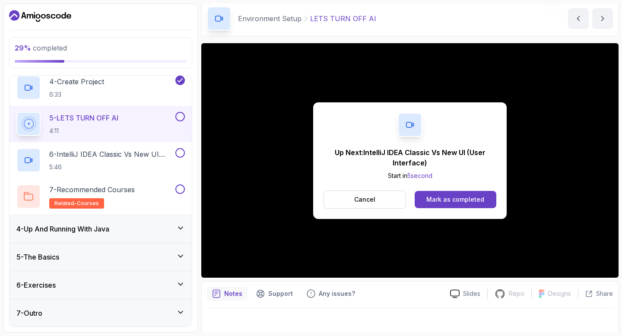
scroll to position [39, 0]
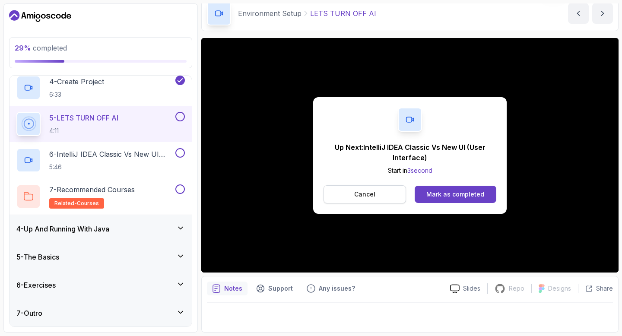
click at [376, 194] on button "Cancel" at bounding box center [364, 194] width 82 height 18
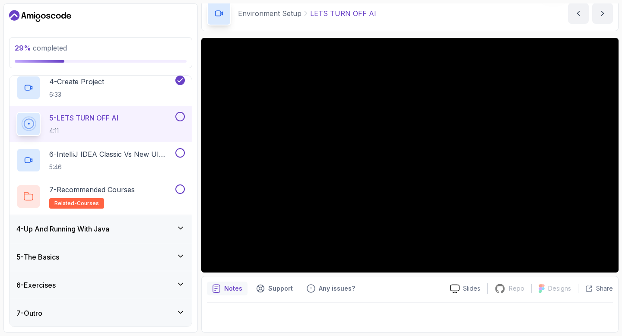
click at [182, 117] on button at bounding box center [180, 117] width 10 height 10
click at [139, 163] on p "5:46" at bounding box center [111, 167] width 124 height 9
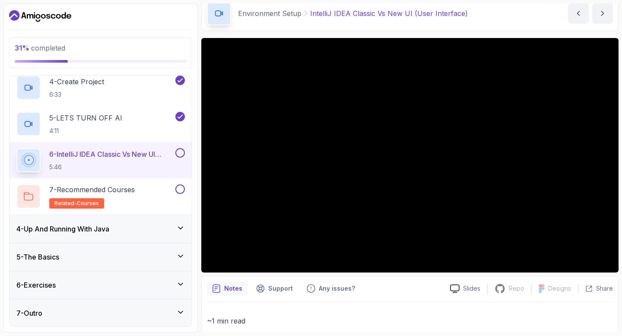
scroll to position [173, 0]
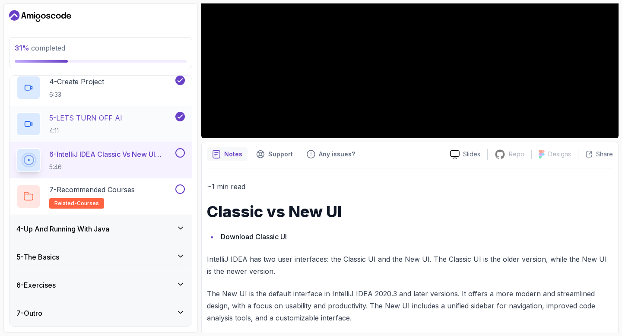
click at [117, 125] on h2 "5 - LETS TURN OFF AI 4:11" at bounding box center [85, 124] width 73 height 22
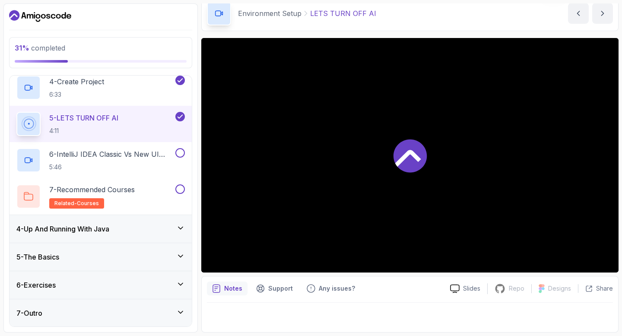
scroll to position [39, 0]
click at [128, 151] on p "6 - IntelliJ IDEA Classic Vs New UI (User Interface)" at bounding box center [111, 154] width 124 height 10
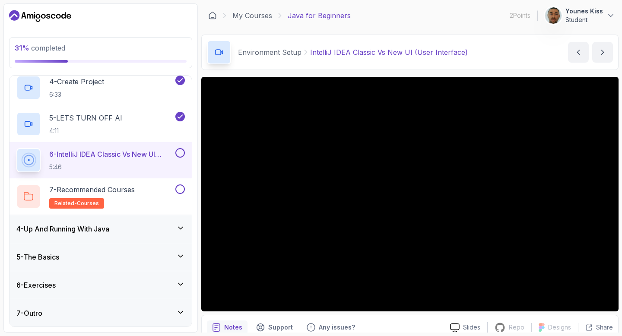
scroll to position [229, 0]
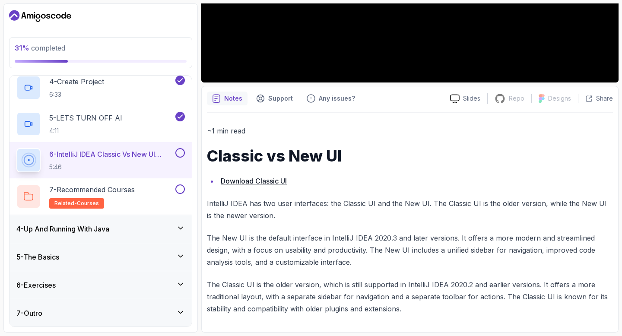
drag, startPoint x: 257, startPoint y: 204, endPoint x: 361, endPoint y: 201, distance: 103.3
click at [361, 201] on p "IntelliJ IDEA has two user interfaces: the Classic UI and the New UI. The Class…" at bounding box center [410, 209] width 406 height 24
drag, startPoint x: 392, startPoint y: 203, endPoint x: 520, endPoint y: 202, distance: 128.3
click at [520, 202] on p "IntelliJ IDEA has two user interfaces: the Classic UI and the New UI. The Class…" at bounding box center [410, 209] width 406 height 24
click at [537, 202] on p "IntelliJ IDEA has two user interfaces: the Classic UI and the New UI. The Class…" at bounding box center [410, 209] width 406 height 24
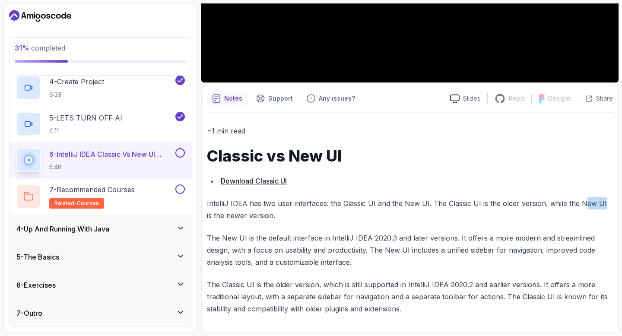
drag, startPoint x: 578, startPoint y: 203, endPoint x: 599, endPoint y: 203, distance: 21.2
click at [599, 203] on p "IntelliJ IDEA has two user interfaces: the Classic UI and the New UI. The Class…" at bounding box center [410, 209] width 406 height 24
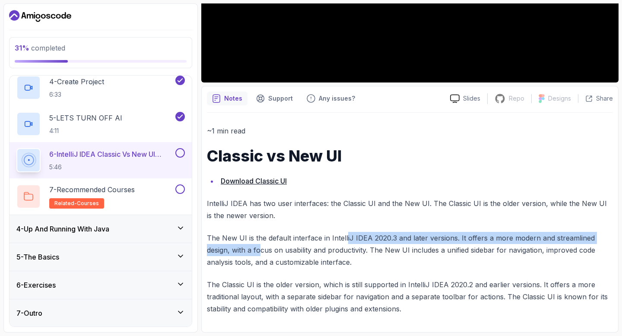
drag, startPoint x: 259, startPoint y: 244, endPoint x: 353, endPoint y: 235, distance: 94.2
click at [351, 235] on p "The New UI is the default interface in IntelliJ IDEA 2020.3 and later versions.…" at bounding box center [410, 250] width 406 height 36
click at [353, 235] on p "The New UI is the default interface in IntelliJ IDEA 2020.3 and later versions.…" at bounding box center [410, 250] width 406 height 36
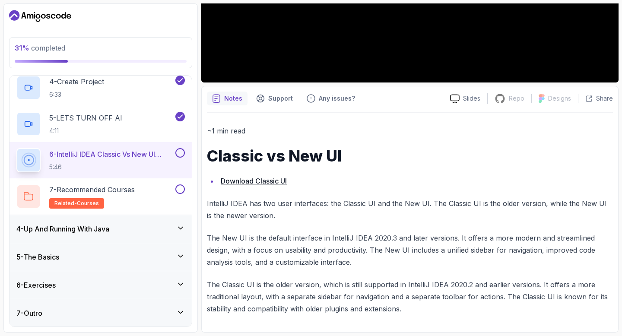
click at [415, 235] on p "The New UI is the default interface in IntelliJ IDEA 2020.3 and later versions.…" at bounding box center [410, 250] width 406 height 36
click at [456, 236] on p "The New UI is the default interface in IntelliJ IDEA 2020.3 and later versions.…" at bounding box center [410, 250] width 406 height 36
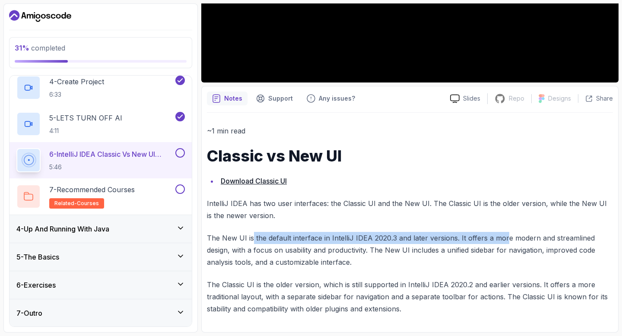
drag, startPoint x: 284, startPoint y: 239, endPoint x: 524, endPoint y: 234, distance: 240.2
click at [507, 234] on p "The New UI is the default interface in IntelliJ IDEA 2020.3 and later versions.…" at bounding box center [410, 250] width 406 height 36
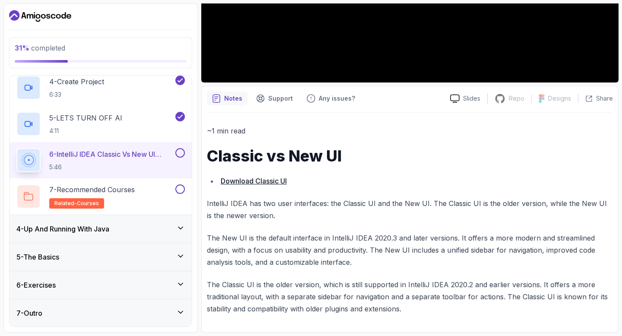
click at [524, 234] on p "The New UI is the default interface in IntelliJ IDEA 2020.3 and later versions.…" at bounding box center [410, 250] width 406 height 36
drag, startPoint x: 538, startPoint y: 234, endPoint x: 550, endPoint y: 234, distance: 12.1
click at [542, 234] on p "The New UI is the default interface in IntelliJ IDEA 2020.3 and later versions.…" at bounding box center [410, 250] width 406 height 36
click at [561, 234] on p "The New UI is the default interface in IntelliJ IDEA 2020.3 and later versions.…" at bounding box center [410, 250] width 406 height 36
drag, startPoint x: 253, startPoint y: 252, endPoint x: 353, endPoint y: 250, distance: 100.6
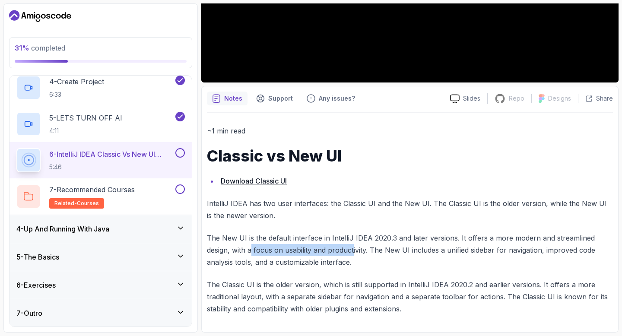
click at [353, 250] on p "The New UI is the default interface in IntelliJ IDEA 2020.3 and later versions.…" at bounding box center [410, 250] width 406 height 36
click at [361, 250] on p "The New UI is the default interface in IntelliJ IDEA 2020.3 and later versions.…" at bounding box center [410, 250] width 406 height 36
drag, startPoint x: 285, startPoint y: 250, endPoint x: 410, endPoint y: 249, distance: 125.7
click at [409, 249] on p "The New UI is the default interface in IntelliJ IDEA 2020.3 and later versions.…" at bounding box center [410, 250] width 406 height 36
click at [410, 249] on p "The New UI is the default interface in IntelliJ IDEA 2020.3 and later versions.…" at bounding box center [410, 250] width 406 height 36
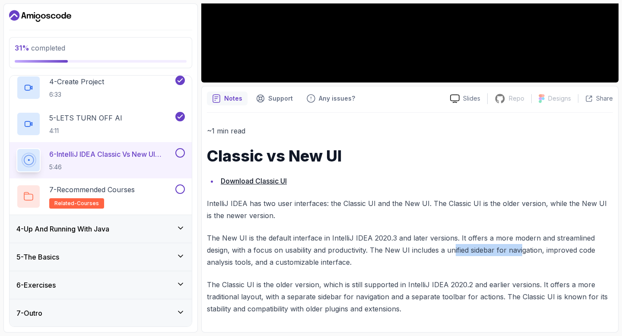
drag, startPoint x: 461, startPoint y: 247, endPoint x: 526, endPoint y: 247, distance: 64.8
click at [524, 247] on p "The New UI is the default interface in IntelliJ IDEA 2020.3 and later versions.…" at bounding box center [410, 250] width 406 height 36
drag, startPoint x: 529, startPoint y: 247, endPoint x: 552, endPoint y: 247, distance: 23.3
click at [529, 247] on p "The New UI is the default interface in IntelliJ IDEA 2020.3 and later versions.…" at bounding box center [410, 250] width 406 height 36
click at [555, 247] on p "The New UI is the default interface in IntelliJ IDEA 2020.3 and later versions.…" at bounding box center [410, 250] width 406 height 36
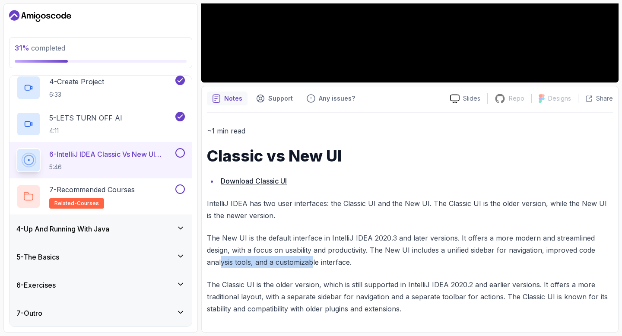
drag, startPoint x: 220, startPoint y: 264, endPoint x: 312, endPoint y: 266, distance: 92.4
click at [312, 266] on p "The New UI is the default interface in IntelliJ IDEA 2020.3 and later versions.…" at bounding box center [410, 250] width 406 height 36
click at [330, 262] on p "The New UI is the default interface in IntelliJ IDEA 2020.3 and later versions.…" at bounding box center [410, 250] width 406 height 36
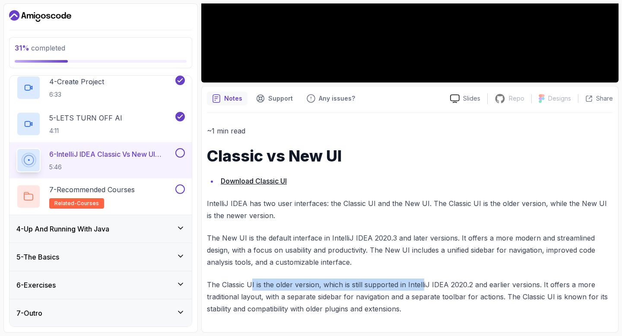
drag, startPoint x: 250, startPoint y: 287, endPoint x: 422, endPoint y: 284, distance: 171.9
click at [422, 284] on p "The Classic UI is the older version, which is still supported in IntelliJ IDEA …" at bounding box center [410, 297] width 406 height 36
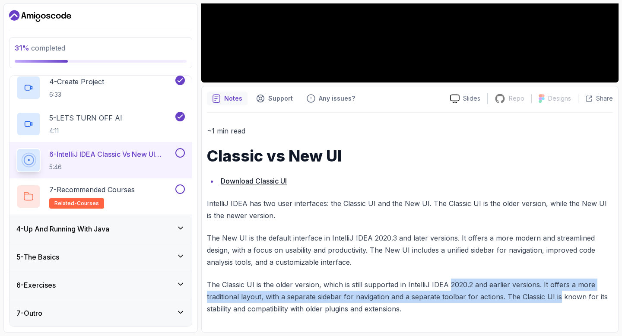
drag, startPoint x: 451, startPoint y: 283, endPoint x: 560, endPoint y: 292, distance: 108.7
click at [559, 292] on p "The Classic UI is the older version, which is still supported in IntelliJ IDEA …" at bounding box center [410, 297] width 406 height 36
click at [560, 292] on p "The Classic UI is the older version, which is still supported in IntelliJ IDEA …" at bounding box center [410, 297] width 406 height 36
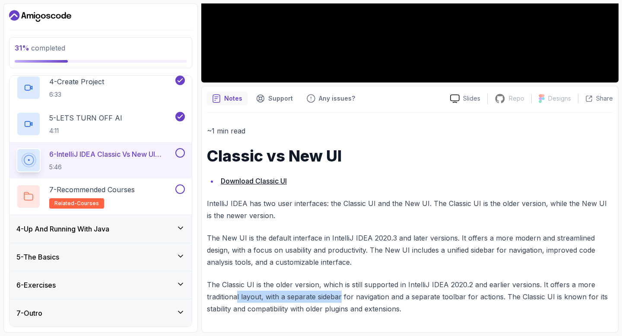
drag, startPoint x: 238, startPoint y: 295, endPoint x: 341, endPoint y: 297, distance: 103.2
click at [341, 297] on p "The Classic UI is the older version, which is still supported in IntelliJ IDEA …" at bounding box center [410, 297] width 406 height 36
click at [294, 298] on p "The Classic UI is the older version, which is still supported in IntelliJ IDEA …" at bounding box center [410, 297] width 406 height 36
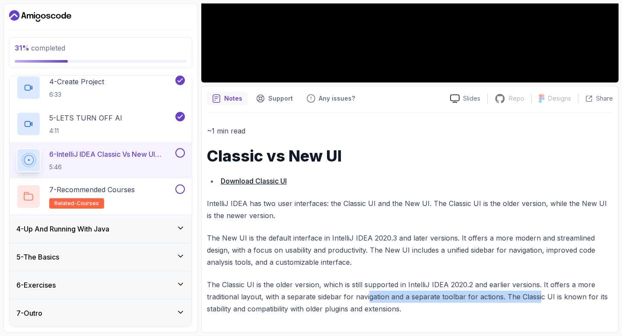
drag, startPoint x: 372, startPoint y: 297, endPoint x: 550, endPoint y: 298, distance: 178.4
click at [550, 298] on p "The Classic UI is the older version, which is still supported in IntelliJ IDEA …" at bounding box center [410, 297] width 406 height 36
click at [551, 298] on p "The Classic UI is the older version, which is still supported in IntelliJ IDEA …" at bounding box center [410, 297] width 406 height 36
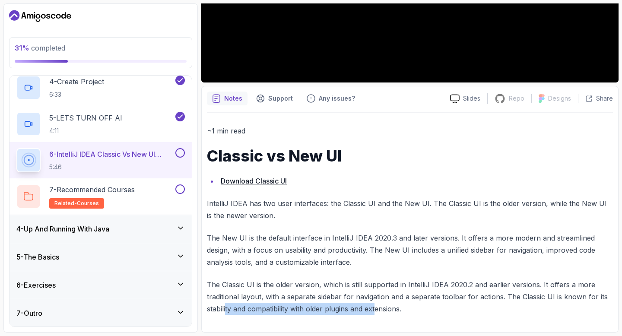
drag, startPoint x: 226, startPoint y: 306, endPoint x: 378, endPoint y: 310, distance: 151.6
click at [377, 310] on p "The Classic UI is the older version, which is still supported in IntelliJ IDEA …" at bounding box center [410, 297] width 406 height 36
click at [378, 310] on p "The Classic UI is the older version, which is still supported in IntelliJ IDEA …" at bounding box center [410, 297] width 406 height 36
click at [270, 182] on link "Download Classic UI" at bounding box center [254, 181] width 66 height 9
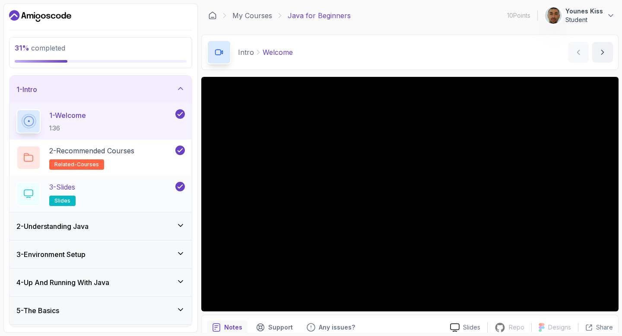
scroll to position [54, 0]
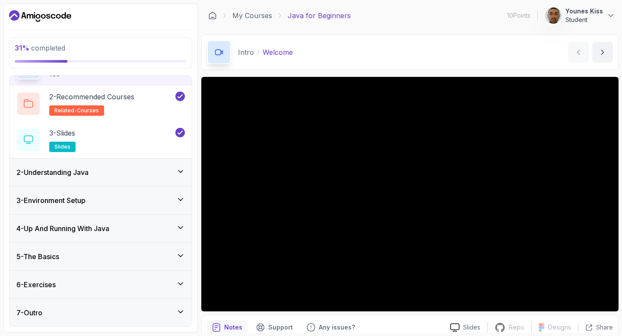
click at [80, 203] on h3 "3 - Environment Setup" at bounding box center [50, 200] width 69 height 10
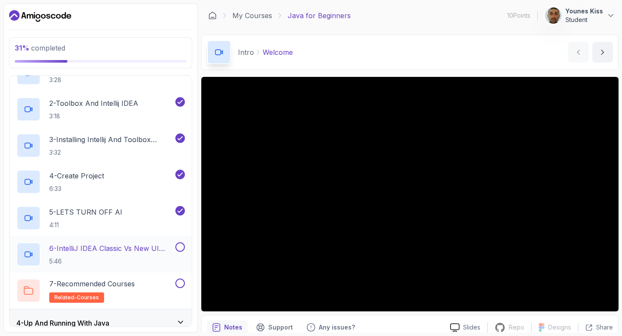
scroll to position [111, 0]
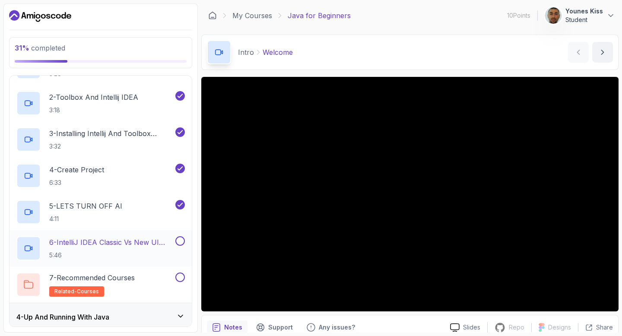
click at [137, 242] on p "6 - IntelliJ IDEA Classic Vs New UI (User Interface)" at bounding box center [111, 242] width 124 height 10
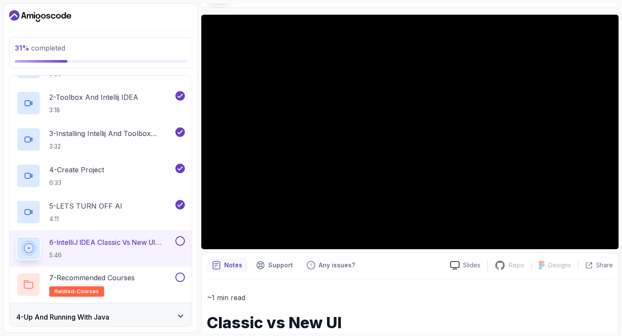
scroll to position [174, 0]
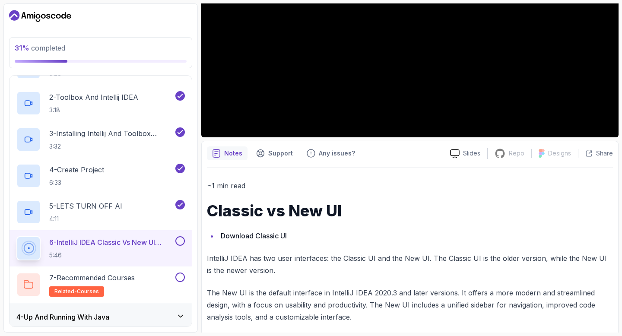
click at [259, 239] on link "Download Classic UI" at bounding box center [254, 235] width 66 height 9
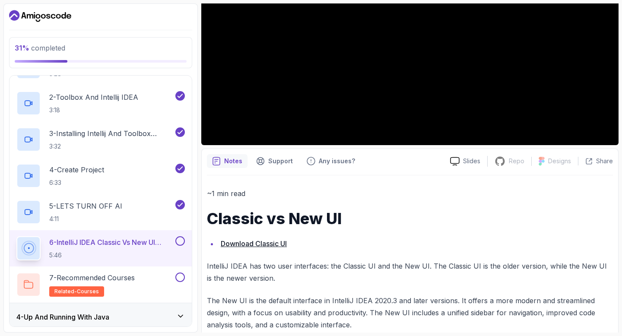
scroll to position [229, 0]
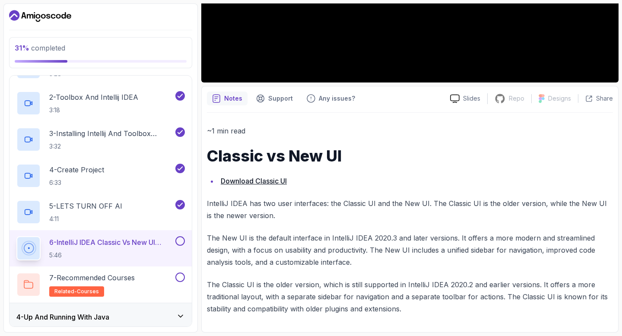
click at [275, 181] on link "Download Classic UI" at bounding box center [254, 181] width 66 height 9
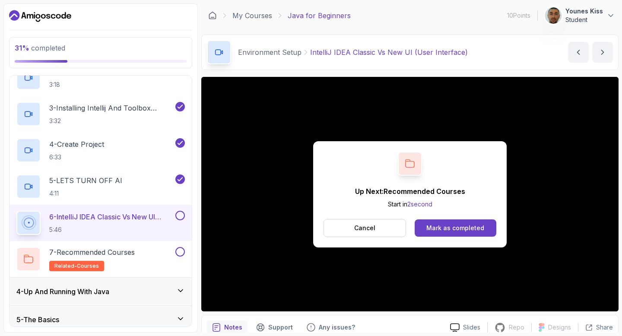
scroll to position [161, 0]
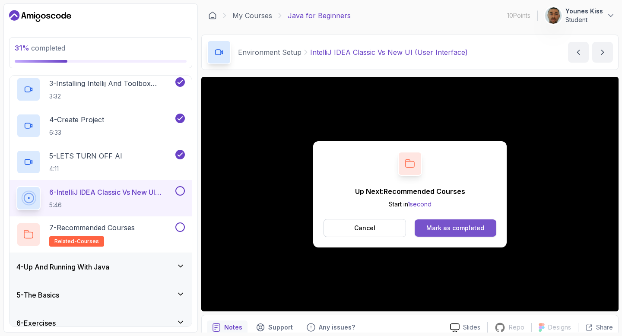
click at [461, 229] on div "Mark as completed" at bounding box center [455, 228] width 58 height 9
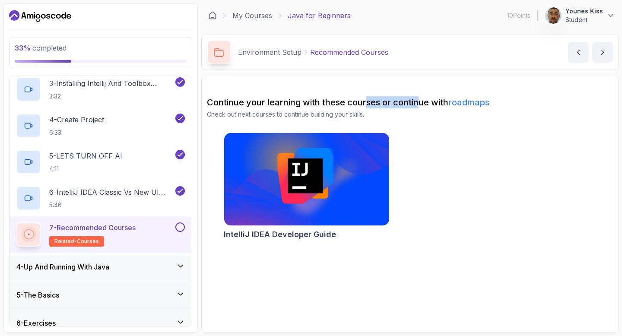
drag, startPoint x: 368, startPoint y: 102, endPoint x: 424, endPoint y: 98, distance: 55.4
click at [423, 98] on h2 "Continue your learning with these courses or continue with roadmaps" at bounding box center [410, 102] width 406 height 12
click at [424, 98] on h2 "Continue your learning with these courses or continue with roadmaps" at bounding box center [410, 102] width 406 height 12
click at [180, 226] on button at bounding box center [180, 227] width 10 height 10
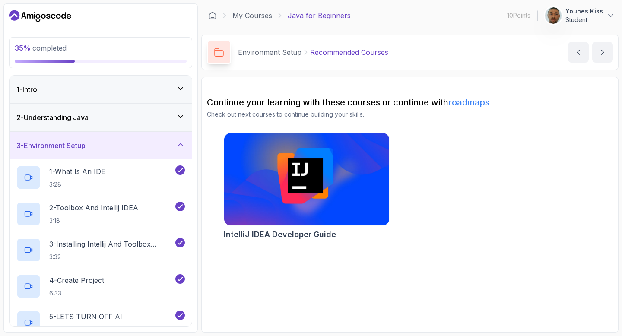
click at [70, 146] on h3 "3 - Environment Setup" at bounding box center [50, 145] width 69 height 10
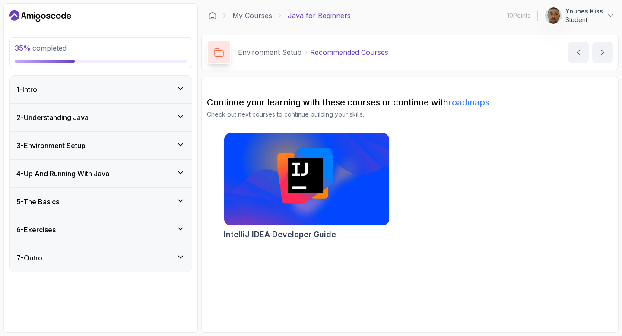
click at [108, 176] on h3 "4 - Up And Running With Java" at bounding box center [62, 173] width 93 height 10
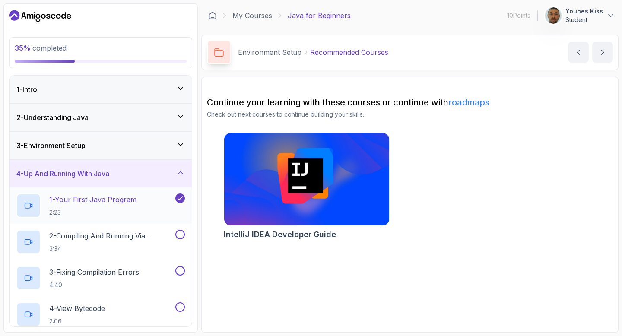
click at [75, 205] on h2 "1 - Your First Java Program 2:23" at bounding box center [92, 205] width 87 height 22
